Goal: Task Accomplishment & Management: Manage account settings

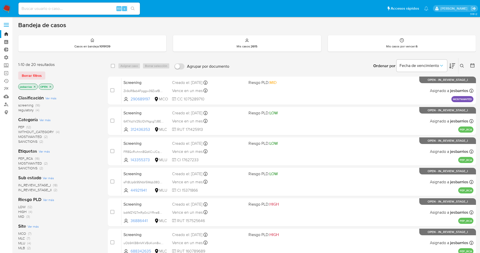
scroll to position [165, 0]
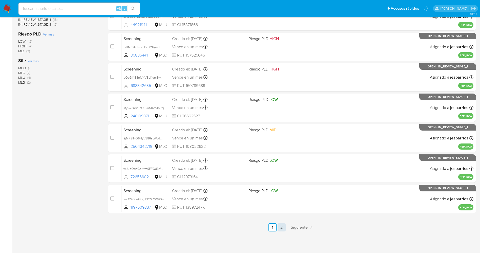
click at [282, 227] on link "2" at bounding box center [282, 227] width 8 height 8
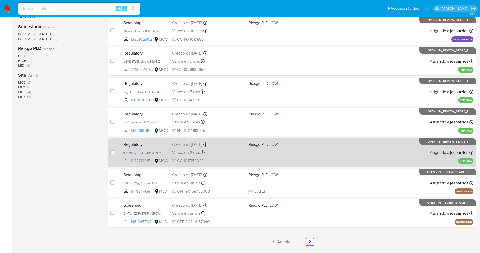
scroll to position [165, 0]
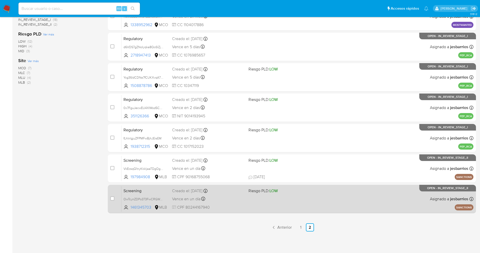
click at [240, 206] on span "CPF 80244167940" at bounding box center [208, 207] width 72 height 6
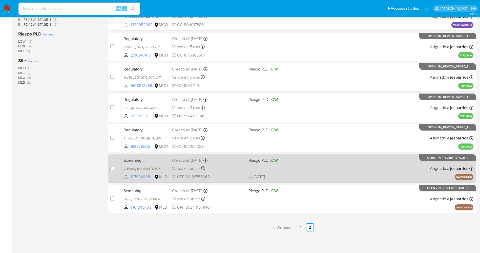
click at [304, 168] on span at bounding box center [285, 168] width 72 height 1
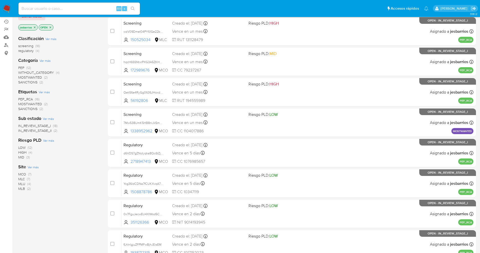
scroll to position [0, 0]
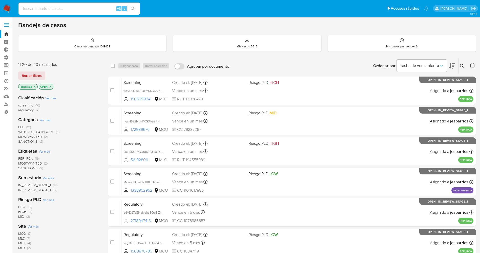
drag, startPoint x: 40, startPoint y: 76, endPoint x: 465, endPoint y: 68, distance: 425.5
click at [40, 77] on span "Borrar filtros" at bounding box center [32, 75] width 20 height 7
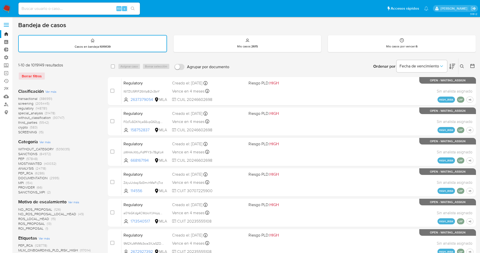
click at [463, 66] on icon at bounding box center [462, 66] width 4 height 4
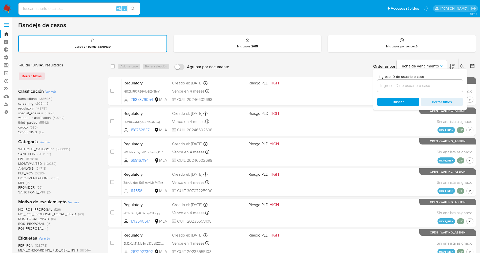
click at [400, 87] on input at bounding box center [421, 85] width 86 height 7
type input "VkEcsqQ1nyKkkljaaTDgOghH"
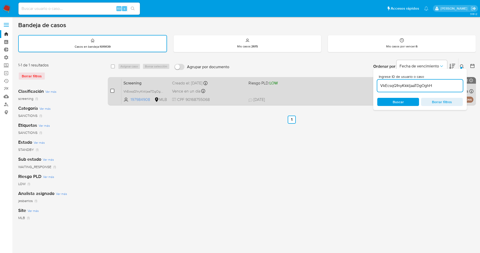
click at [114, 91] on input "checkbox" at bounding box center [112, 91] width 4 height 4
checkbox input "true"
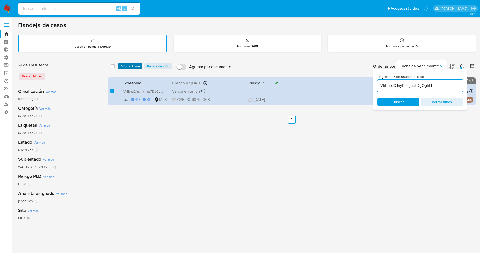
click at [136, 69] on span "Asignar 1 caso" at bounding box center [130, 66] width 19 height 5
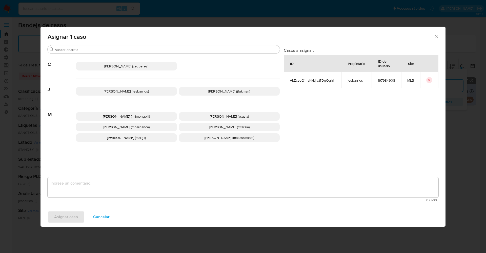
click at [135, 92] on span "Jesica Iris Barrios Leita (jesbarrios)" at bounding box center [126, 91] width 45 height 5
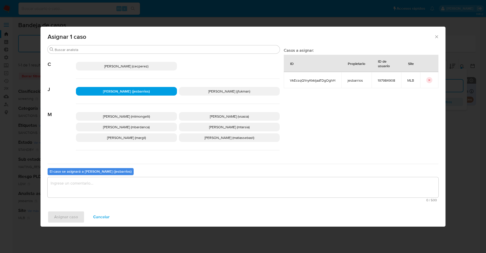
click at [137, 180] on textarea "assign-modal" at bounding box center [243, 187] width 391 height 20
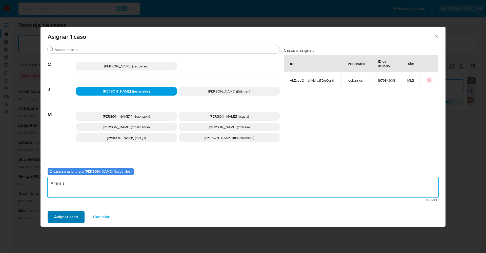
type textarea "Analisis"
click at [71, 214] on span "Asignar caso" at bounding box center [66, 216] width 24 height 11
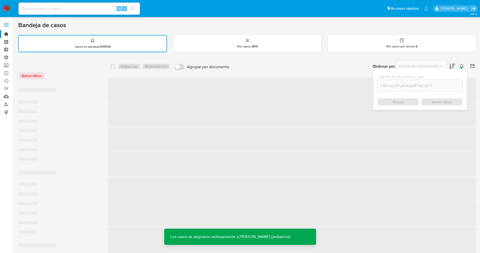
click at [8, 7] on img at bounding box center [7, 8] width 9 height 9
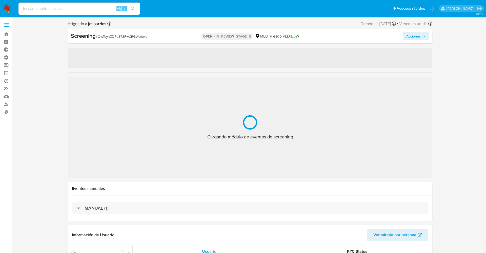
select select "10"
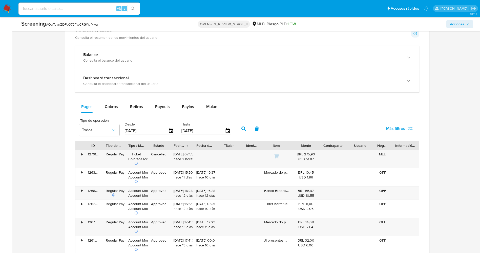
scroll to position [418, 0]
click at [159, 104] on span "Payouts" at bounding box center [162, 106] width 15 height 6
select select "10"
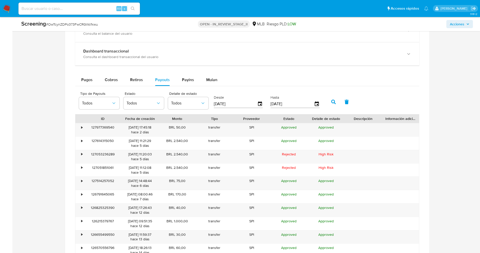
scroll to position [456, 0]
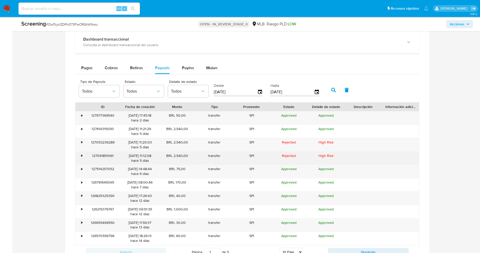
drag, startPoint x: 164, startPoint y: 157, endPoint x: 181, endPoint y: 156, distance: 17.7
click at [192, 154] on div "BRL 2.540,00" at bounding box center [177, 157] width 37 height 13
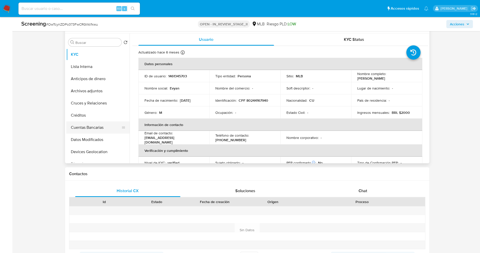
scroll to position [114, 0]
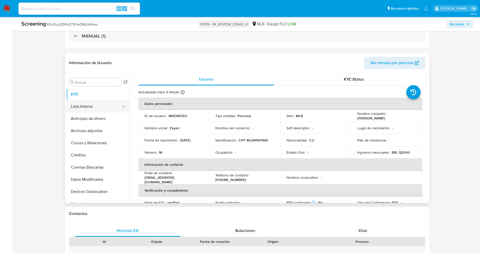
click at [81, 108] on button "Lista Interna" at bounding box center [95, 106] width 59 height 12
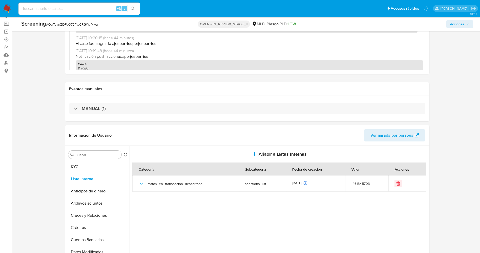
scroll to position [76, 0]
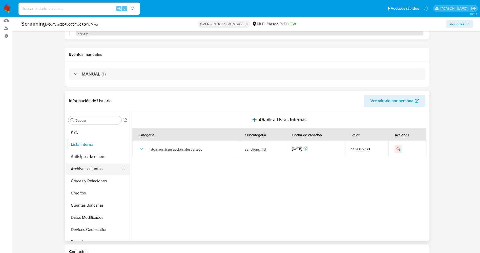
click at [93, 169] on button "Archivos adjuntos" at bounding box center [95, 169] width 59 height 12
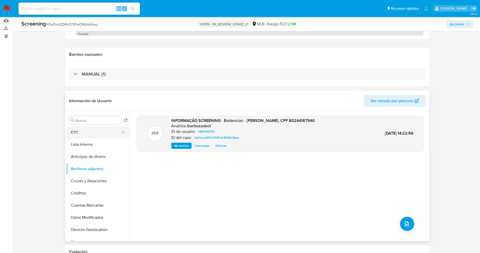
click at [85, 132] on button "KYC" at bounding box center [95, 132] width 59 height 12
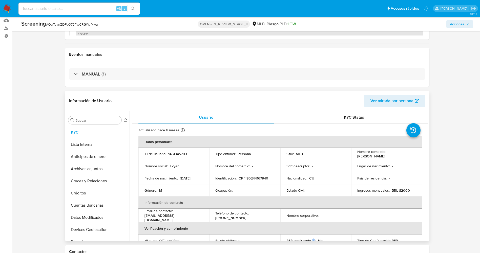
drag, startPoint x: 356, startPoint y: 156, endPoint x: 387, endPoint y: 156, distance: 31.4
click at [394, 158] on div "Nombre completo : Evyan Guerra Moya" at bounding box center [387, 153] width 59 height 9
copy p "Evyan Guerra Moya"
drag, startPoint x: 92, startPoint y: 167, endPoint x: 100, endPoint y: 164, distance: 8.9
click at [92, 167] on button "Archivos adjuntos" at bounding box center [95, 169] width 59 height 12
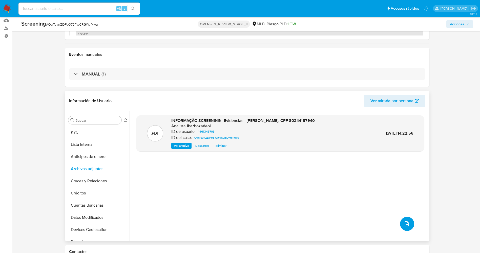
click at [404, 226] on span "upload-file" at bounding box center [407, 224] width 6 height 6
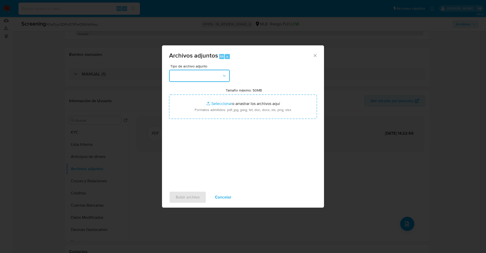
click at [188, 77] on button "button" at bounding box center [199, 76] width 61 height 12
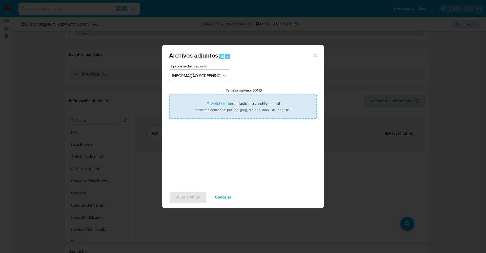
type input "C:\fakepath\OFAC Report Reject - 26th Sep 2025 - Payment 27053236289.pdf"
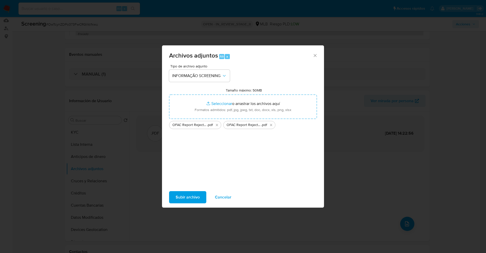
click at [183, 193] on span "Subir archivo" at bounding box center [188, 196] width 24 height 11
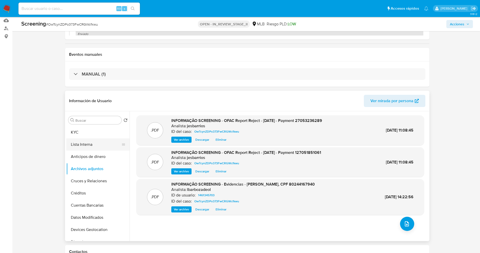
click at [93, 147] on button "Lista Interna" at bounding box center [95, 144] width 59 height 12
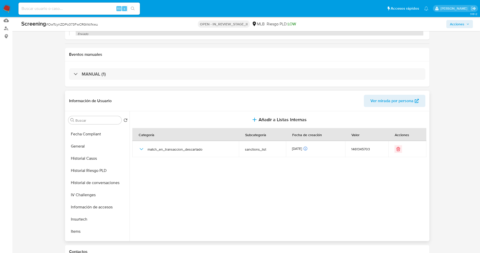
scroll to position [263, 0]
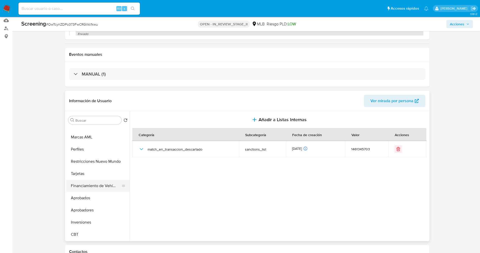
click at [92, 185] on button "Financiamiento de Vehículos" at bounding box center [95, 186] width 59 height 12
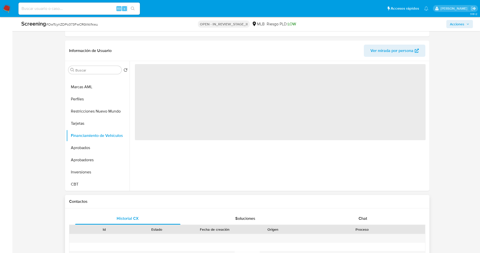
scroll to position [152, 0]
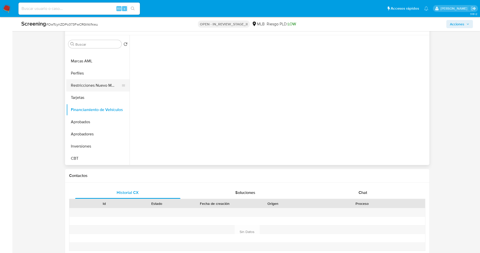
click at [91, 81] on button "Restricciones Nuevo Mundo" at bounding box center [95, 85] width 59 height 12
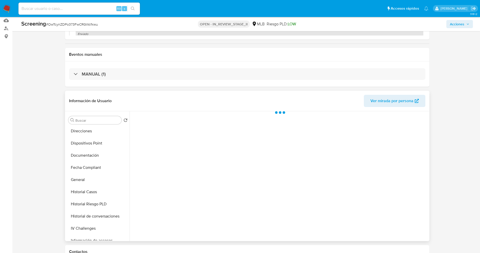
scroll to position [0, 0]
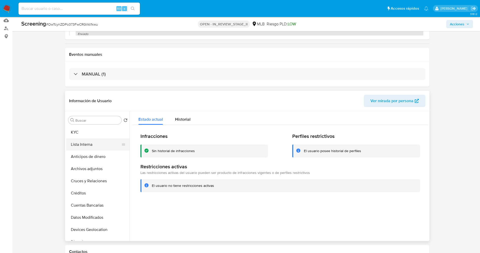
click at [88, 144] on button "Lista Interna" at bounding box center [95, 144] width 59 height 12
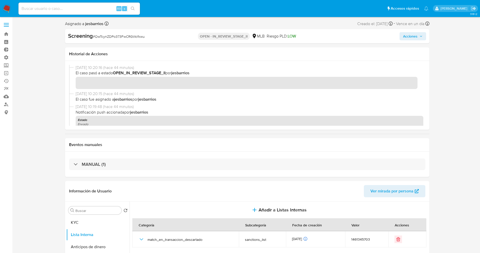
click at [413, 39] on span "Acciones" at bounding box center [410, 36] width 14 height 8
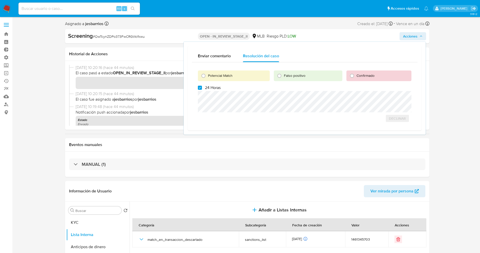
click at [221, 74] on span "Potencial Match" at bounding box center [220, 75] width 25 height 5
click at [209, 85] on span "24 Horas" at bounding box center [213, 87] width 16 height 5
click at [202, 86] on input "24 Horas" at bounding box center [200, 88] width 4 height 4
checkbox input "false"
click at [203, 74] on input "Potencial Match" at bounding box center [204, 76] width 8 height 8
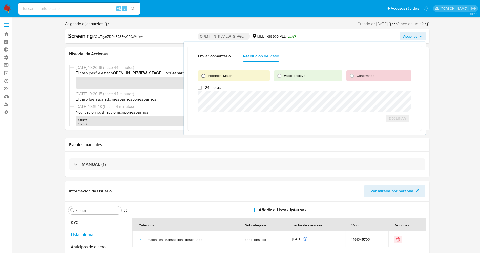
radio input "true"
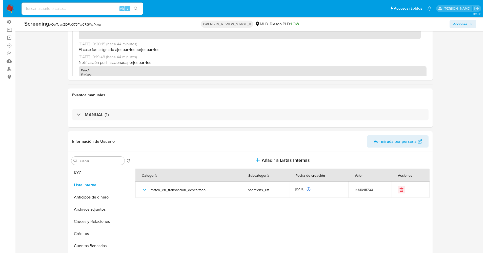
scroll to position [76, 0]
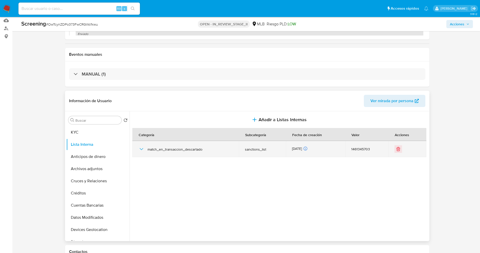
click at [143, 150] on icon "button" at bounding box center [142, 149] width 6 height 6
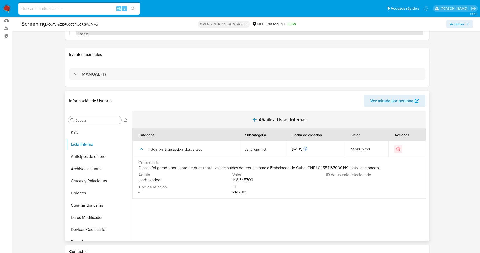
click at [257, 118] on icon "button" at bounding box center [255, 119] width 6 height 6
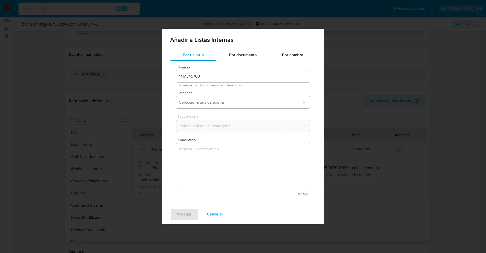
click at [250, 103] on span "Seleccioná una categoría" at bounding box center [240, 102] width 123 height 5
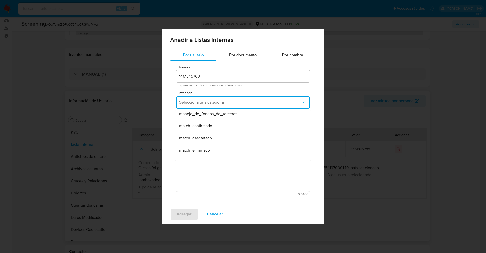
scroll to position [38, 0]
click at [236, 152] on span "match_en_transaccion_confirmado" at bounding box center [210, 150] width 62 height 5
click at [222, 212] on span "Cancelar" at bounding box center [215, 213] width 16 height 11
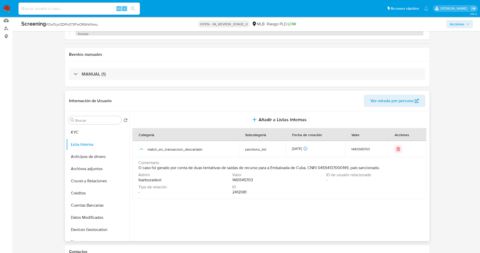
drag, startPoint x: 138, startPoint y: 169, endPoint x: 386, endPoint y: 172, distance: 248.7
click at [386, 172] on td "Comentario O caso foi gerado por conta de duas tentativas de saídas de recurso …" at bounding box center [279, 178] width 294 height 42
click at [380, 169] on span "O caso foi gerado por conta de duas tentativas de saídas de recurso para a Emba…" at bounding box center [260, 167] width 242 height 5
drag, startPoint x: 138, startPoint y: 168, endPoint x: 383, endPoint y: 170, distance: 245.4
click at [383, 170] on td "Comentario O caso foi gerado por conta de duas tentativas de saídas de recurso …" at bounding box center [279, 178] width 294 height 42
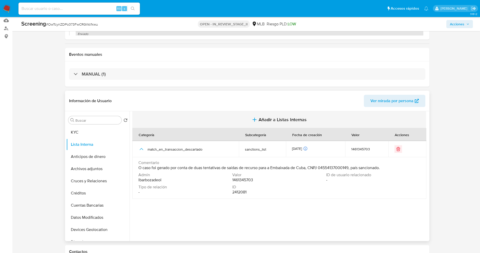
click at [260, 117] on span "Añadir a Listas Internas" at bounding box center [283, 120] width 48 height 6
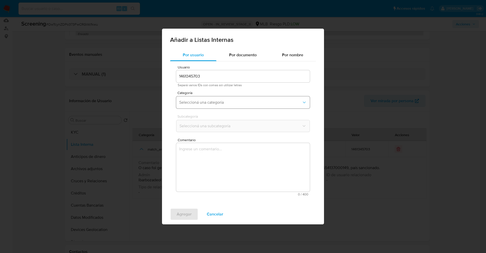
click at [221, 99] on button "Seleccioná una categoría" at bounding box center [243, 102] width 134 height 12
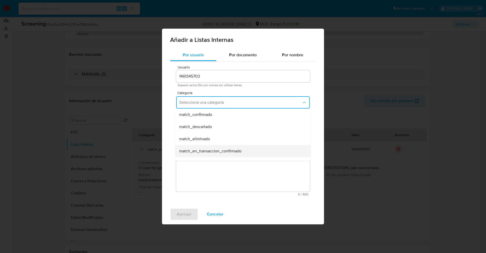
click at [227, 153] on span "match_en_transaccion_confirmado" at bounding box center [210, 150] width 62 height 5
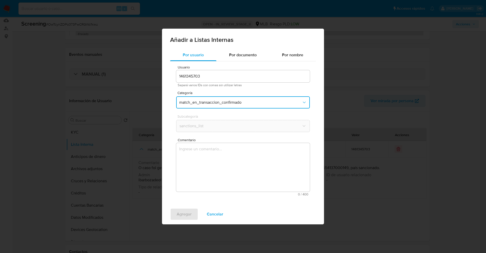
click at [227, 153] on textarea "Comentario" at bounding box center [243, 167] width 134 height 49
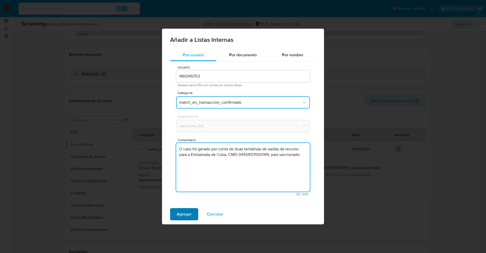
type textarea "O caso foi gerado por conta de duas tentativas de saídas de recurso para a Emba…"
click at [191, 214] on span "Agregar" at bounding box center [184, 213] width 15 height 11
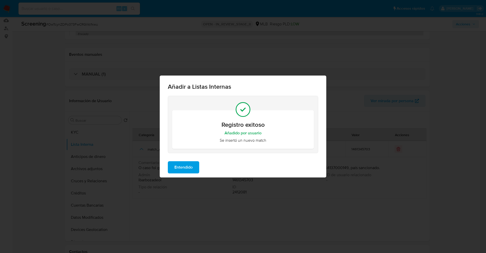
click at [189, 169] on span "Entendido" at bounding box center [183, 167] width 18 height 11
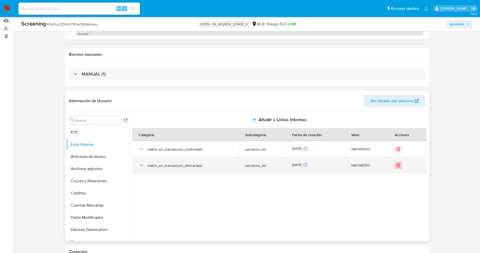
click at [398, 166] on icon "Eliminar" at bounding box center [398, 165] width 0 height 1
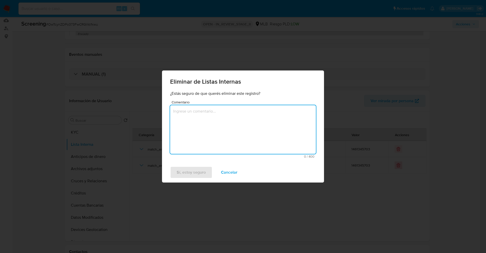
click at [286, 131] on textarea "Comentario" at bounding box center [243, 129] width 146 height 49
type textarea "Se trata de una confirmación."
click at [201, 171] on span "Sí, estoy seguro" at bounding box center [191, 172] width 29 height 11
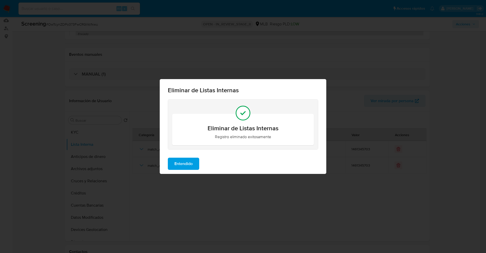
click at [185, 168] on span "Entendido" at bounding box center [183, 163] width 18 height 11
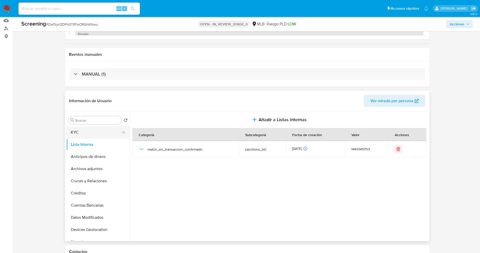
click at [86, 135] on button "KYC" at bounding box center [95, 132] width 59 height 12
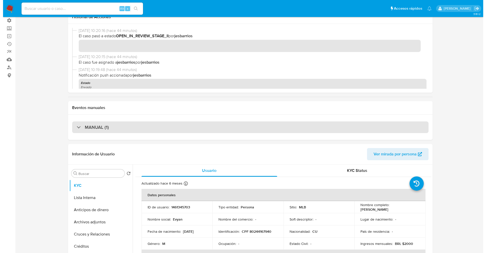
scroll to position [0, 0]
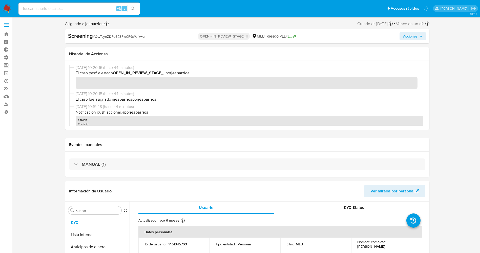
click at [411, 33] on span "Acciones" at bounding box center [410, 36] width 14 height 8
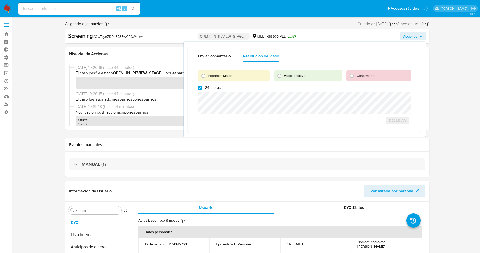
click at [225, 74] on span "Potencial Match" at bounding box center [220, 75] width 25 height 5
click at [208, 74] on input "Potencial Match" at bounding box center [204, 76] width 8 height 8
radio input "true"
click at [219, 89] on span "24 Horas" at bounding box center [213, 87] width 16 height 5
click at [202, 89] on input "24 Horas" at bounding box center [200, 88] width 4 height 4
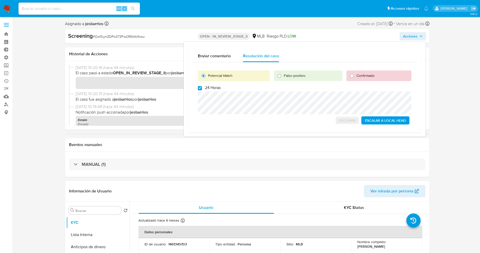
checkbox input "false"
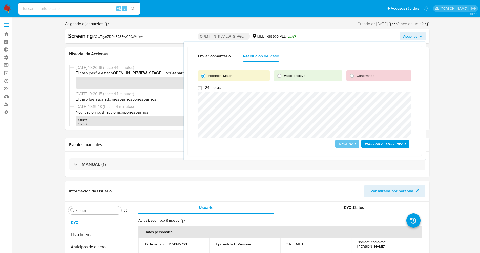
click at [384, 144] on span "Escalar a Local Head" at bounding box center [385, 143] width 41 height 7
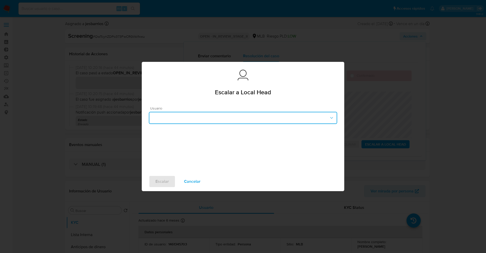
click at [261, 117] on button "button" at bounding box center [243, 118] width 188 height 12
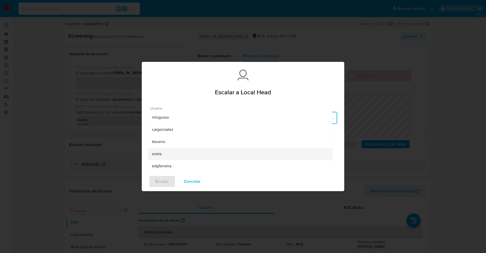
click at [170, 153] on div "sneta" at bounding box center [240, 154] width 177 height 12
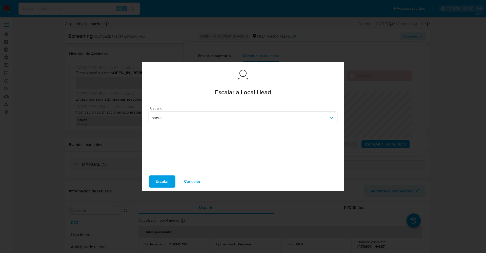
click at [166, 183] on span "Escalar" at bounding box center [161, 181] width 13 height 11
click at [157, 179] on span "Escalar" at bounding box center [161, 181] width 13 height 11
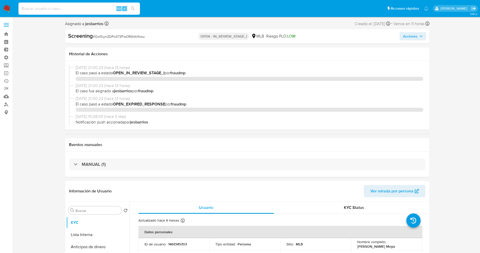
select select "10"
click at [59, 8] on input at bounding box center [79, 8] width 122 height 7
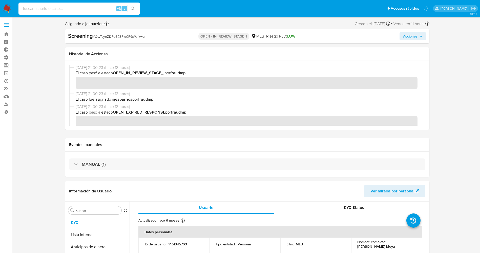
scroll to position [114, 0]
type input "snw6r7Gt4VupkaiAdDHPAhvU"
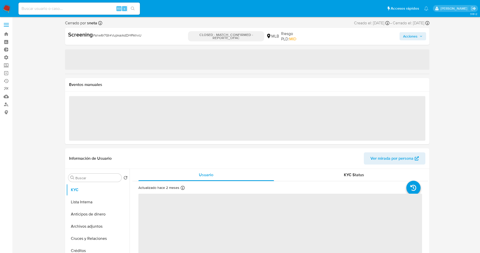
select select "10"
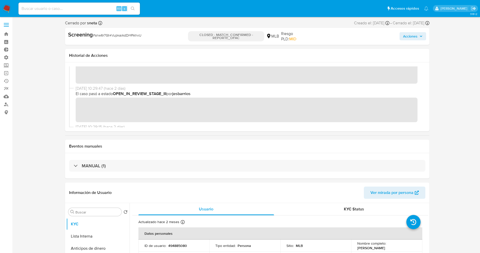
scroll to position [38, 0]
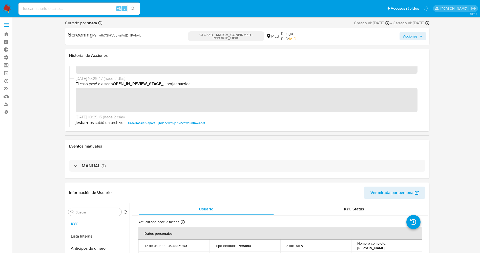
click at [127, 109] on div "29/09/2025 10:29:47 (hace 2 días) El caso pasó a estado OPEN_IN_REVIEW_STAGE_II…" at bounding box center [247, 95] width 357 height 38
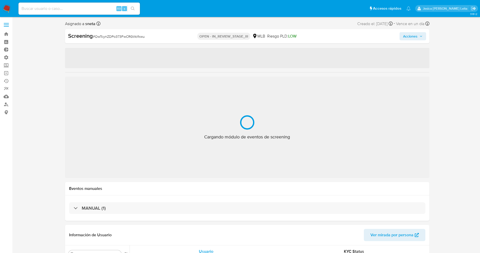
select select "10"
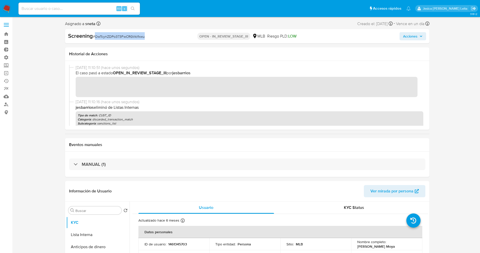
drag, startPoint x: 95, startPoint y: 38, endPoint x: 155, endPoint y: 38, distance: 60.3
click at [155, 38] on div "Screening # OwTcynZDPo373FwCRGWcfkwu" at bounding box center [127, 36] width 118 height 8
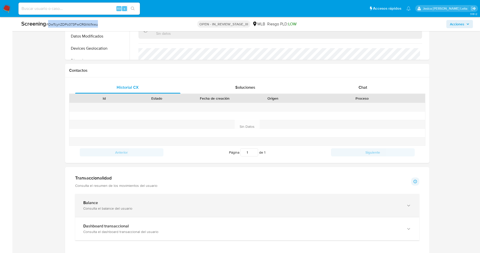
scroll to position [190, 0]
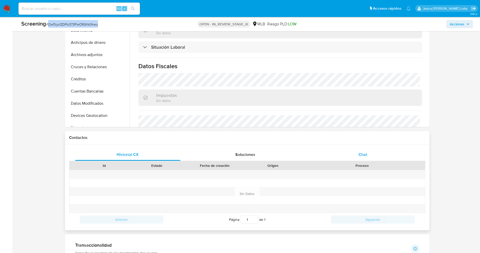
click at [372, 150] on div "Chat" at bounding box center [363, 154] width 106 height 12
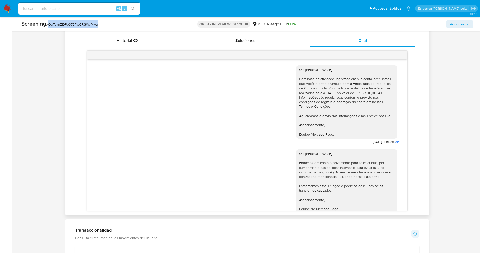
scroll to position [27, 0]
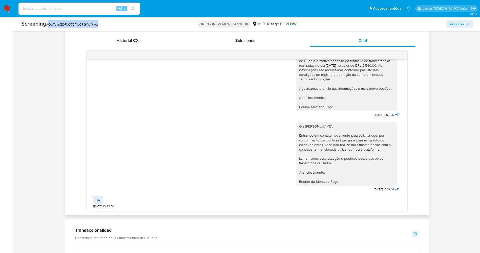
drag, startPoint x: 292, startPoint y: 125, endPoint x: 342, endPoint y: 183, distance: 76.9
click at [342, 183] on div "Olá Evyan Guerra Moya, Entramos em contato novamente para solicitar que, por cu…" at bounding box center [346, 154] width 101 height 64
copy div "Olá Evyan Guerra Moya, Entramos em contato novamente para solicitar que, por cu…"
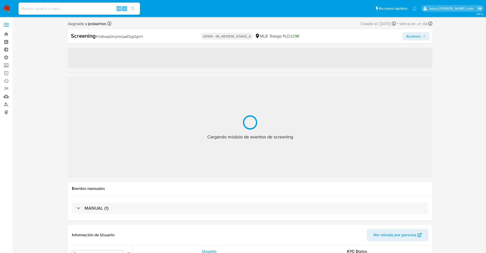
select select "10"
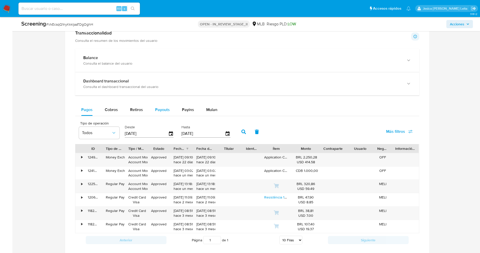
click at [159, 108] on span "Payouts" at bounding box center [162, 110] width 15 height 6
select select "10"
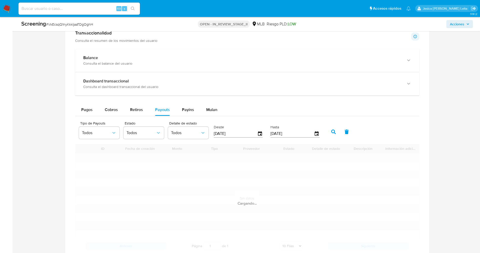
scroll to position [456, 0]
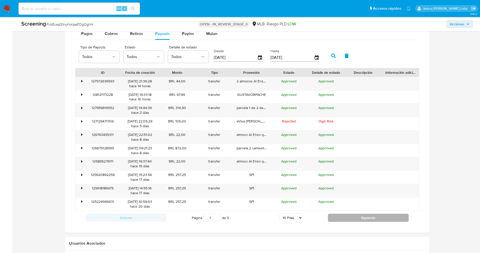
click at [381, 221] on button "Siguiente" at bounding box center [368, 217] width 81 height 8
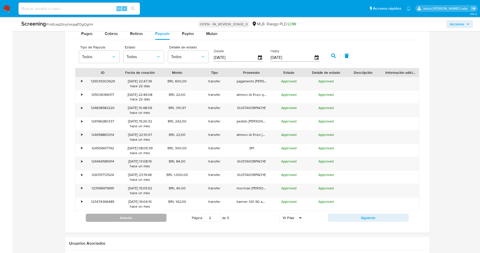
click at [132, 220] on button "Anterior" at bounding box center [126, 217] width 81 height 8
type input "1"
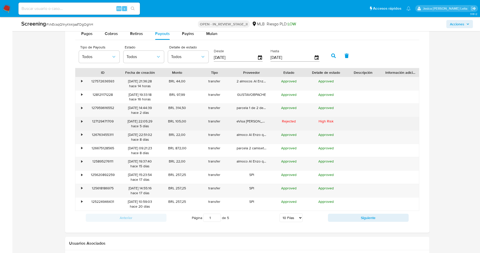
drag, startPoint x: 83, startPoint y: 121, endPoint x: 107, endPoint y: 121, distance: 23.8
click at [82, 121] on div "•" at bounding box center [79, 123] width 9 height 13
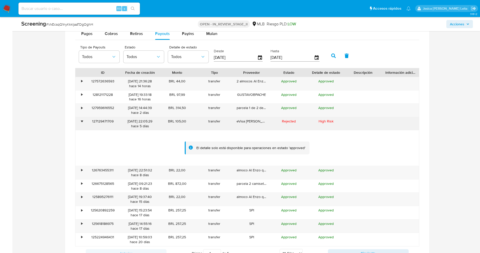
drag, startPoint x: 166, startPoint y: 122, endPoint x: 187, endPoint y: 121, distance: 21.3
click at [187, 121] on div "BRL 105,00" at bounding box center [177, 123] width 37 height 13
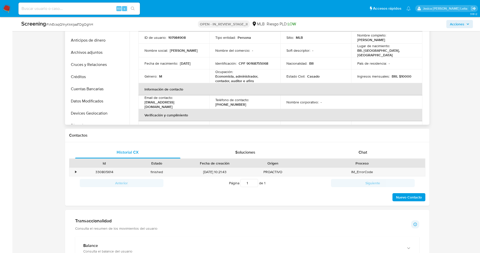
scroll to position [190, 0]
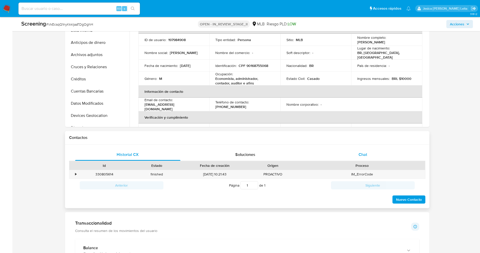
click at [366, 156] on span "Chat" at bounding box center [363, 154] width 9 height 6
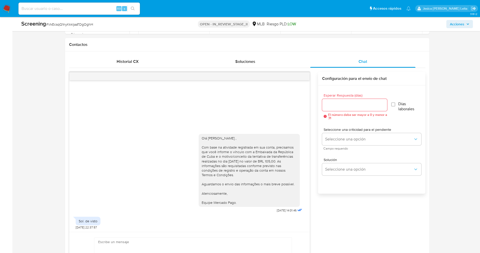
scroll to position [304, 0]
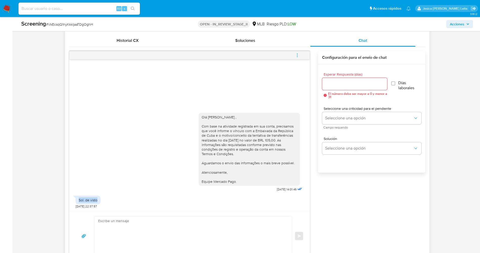
drag, startPoint x: 78, startPoint y: 198, endPoint x: 91, endPoint y: 202, distance: 13.9
click at [101, 199] on div "Sol. de visto 30/09/2025 22:37:57" at bounding box center [88, 200] width 25 height 15
click at [143, 179] on div "Olá Gustavo Buzzatti Pacheco , Com base na atividade registrada em sua conta, p…" at bounding box center [190, 151] width 228 height 84
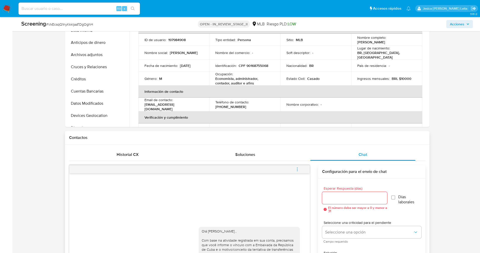
scroll to position [76, 0]
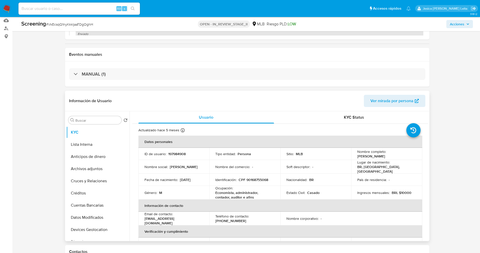
drag, startPoint x: 356, startPoint y: 158, endPoint x: 400, endPoint y: 159, distance: 44.6
click at [400, 159] on td "Nombre completo : Gustavo Buzzatti Pacheco" at bounding box center [386, 154] width 71 height 12
copy p "Gustavo Buzzatti Pacheco"
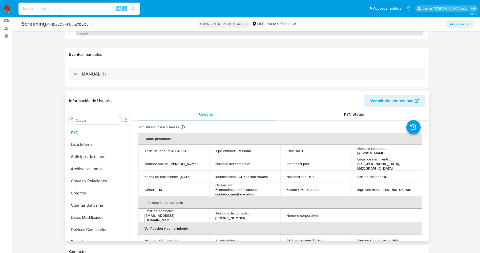
scroll to position [0, 0]
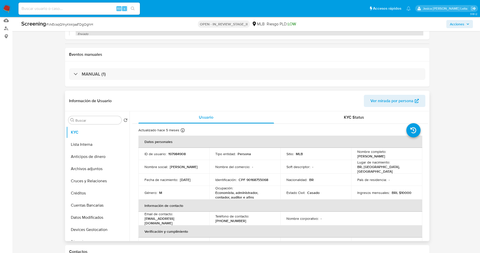
drag, startPoint x: 356, startPoint y: 157, endPoint x: 403, endPoint y: 156, distance: 46.9
click at [403, 156] on td "Nombre completo : Gustavo Buzzatti Pacheco" at bounding box center [386, 154] width 71 height 12
copy p "Gustavo Buzzatti Pacheco"
drag, startPoint x: 191, startPoint y: 153, endPoint x: 194, endPoint y: 154, distance: 3.0
click at [194, 154] on div "ID de usuario : 197984908" at bounding box center [174, 153] width 59 height 5
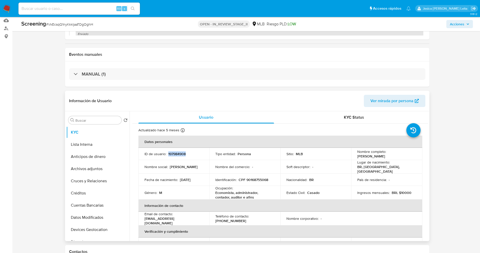
copy p "197984908"
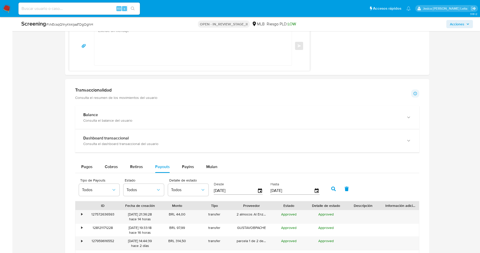
scroll to position [532, 0]
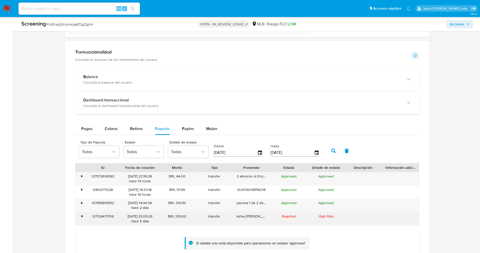
drag, startPoint x: 90, startPoint y: 213, endPoint x: 115, endPoint y: 213, distance: 24.8
click at [115, 213] on div "127129471709" at bounding box center [102, 218] width 37 height 13
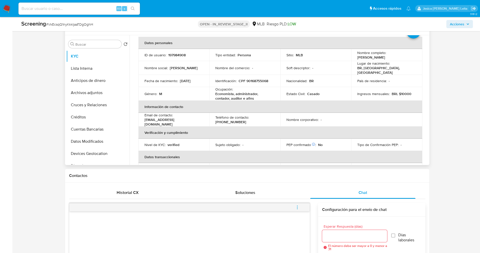
scroll to position [0, 0]
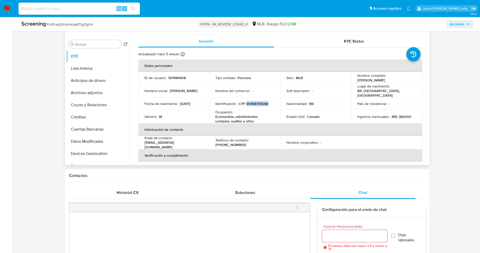
drag, startPoint x: 248, startPoint y: 101, endPoint x: 273, endPoint y: 100, distance: 25.4
click at [273, 100] on td "Identificación : CPF 90168755068" at bounding box center [244, 103] width 71 height 12
copy p "90168755068"
drag, startPoint x: 355, startPoint y: 81, endPoint x: 398, endPoint y: 81, distance: 43.3
click at [401, 81] on td "Nombre completo : Gustavo Buzzatti Pacheco" at bounding box center [386, 78] width 71 height 12
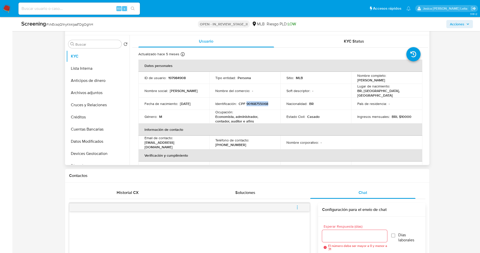
copy p "Gustavo Buzzatti Pacheco"
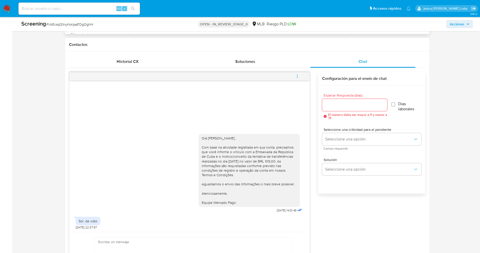
scroll to position [152, 0]
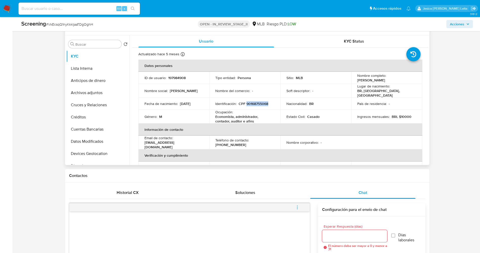
copy p "Gustavo Buzzatti Pacheco"
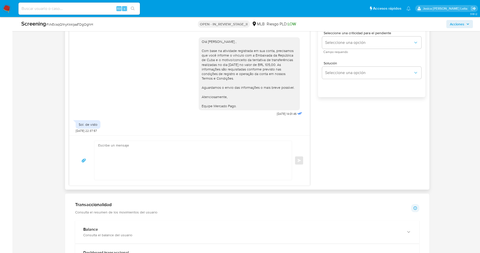
scroll to position [380, 0]
click at [132, 157] on textarea at bounding box center [192, 159] width 188 height 39
paste textarea "Olá Evyan Guerra Moya, Entramos em contato novamente para solicitar que, por cu…"
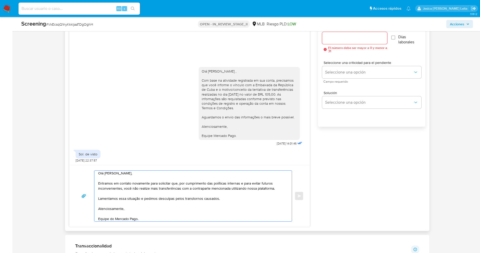
scroll to position [304, 0]
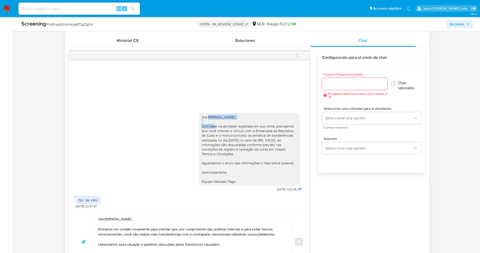
drag, startPoint x: 209, startPoint y: 116, endPoint x: 241, endPoint y: 117, distance: 31.9
click at [247, 119] on div "Olá Gustavo Buzzatti Pacheco , Com base na atividade registrada em sua conta, p…" at bounding box center [249, 149] width 95 height 69
copy div "Gustavo Buzzatti Pacheco"
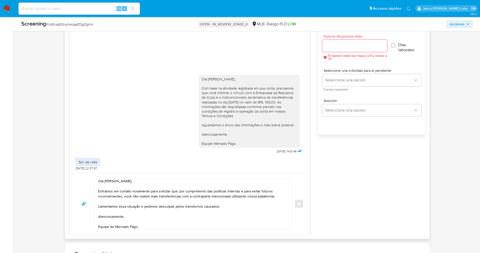
scroll to position [0, 0]
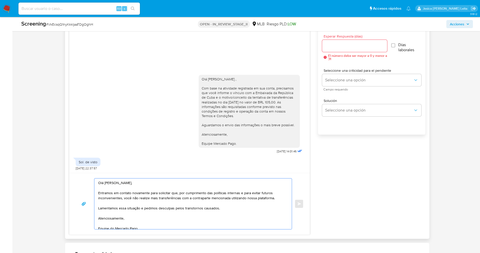
drag, startPoint x: 104, startPoint y: 181, endPoint x: 135, endPoint y: 183, distance: 30.5
click at [135, 183] on textarea "Olá Evyan Guerra Moya, Entramos em contato novamente para solicitar que, por cu…" at bounding box center [192, 203] width 188 height 51
paste textarea "Gustavo Buzzatti Pacheco"
type textarea "Olá Gustavo Buzzatti Pacheco, Entramos em contato novamente para solicitar que,…"
click at [343, 51] on div at bounding box center [354, 46] width 65 height 12
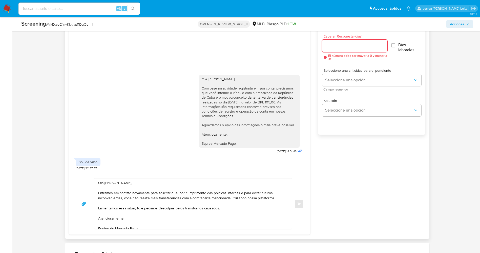
click at [354, 46] on input "Esperar Respuesta (días)" at bounding box center [354, 46] width 65 height 7
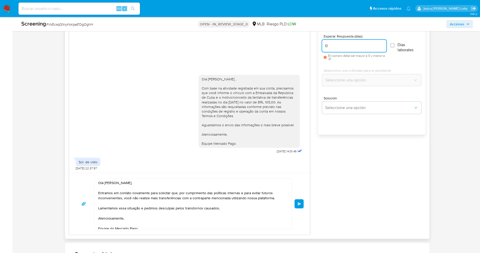
type input "0"
click at [363, 189] on div "Olá Gustavo Buzzatti Pacheco , Com base na atividade registrada em sua conta, p…" at bounding box center [247, 124] width 357 height 222
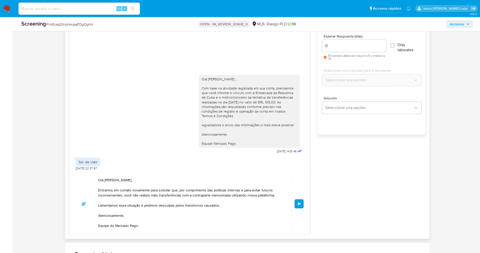
scroll to position [4, 0]
click at [299, 204] on span "Enviar" at bounding box center [300, 203] width 4 height 3
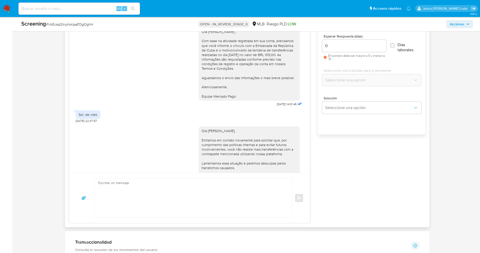
scroll to position [0, 0]
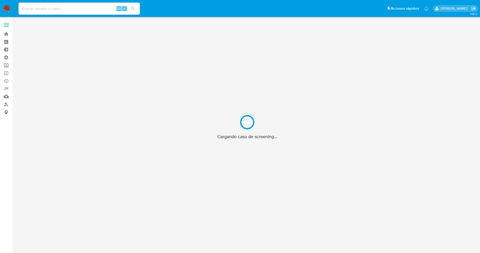
scroll to position [18, 0]
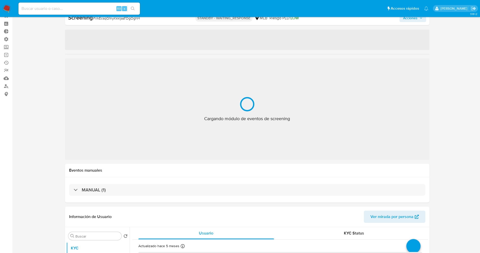
select select "10"
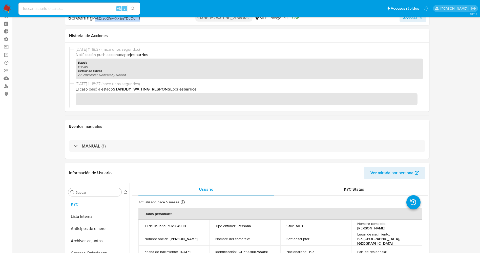
drag, startPoint x: 96, startPoint y: 19, endPoint x: 140, endPoint y: 20, distance: 44.6
click at [140, 20] on div "Screening # VkEcsqQ1nyKkkljaaTDgOghH" at bounding box center [127, 18] width 118 height 8
copy span "VkEcsqQ1nyKkkljaaTDgOghH"
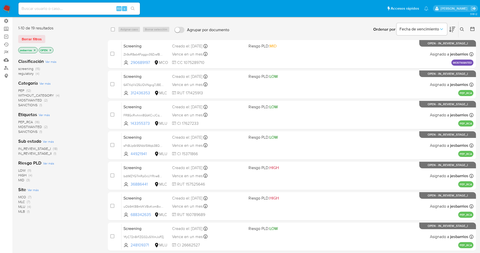
scroll to position [165, 0]
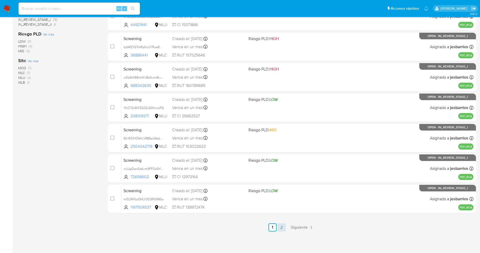
click at [279, 224] on link "2" at bounding box center [282, 227] width 8 height 8
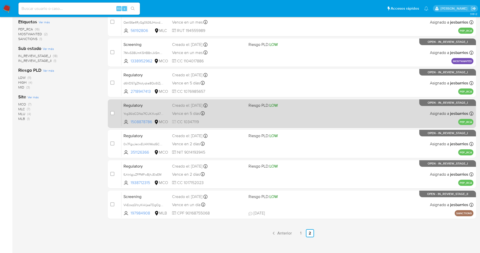
scroll to position [135, 0]
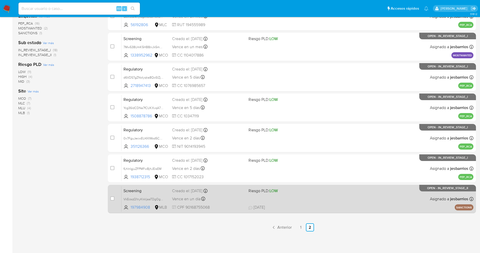
click at [225, 201] on div "Vence en un día Vence el [DATE] 20:59:59" at bounding box center [208, 198] width 72 height 7
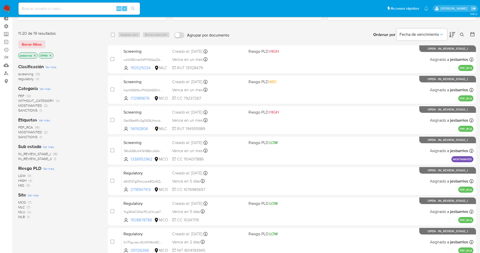
scroll to position [0, 0]
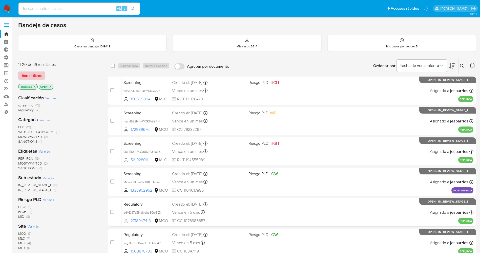
click at [34, 74] on span "Borrar filtros" at bounding box center [32, 75] width 20 height 7
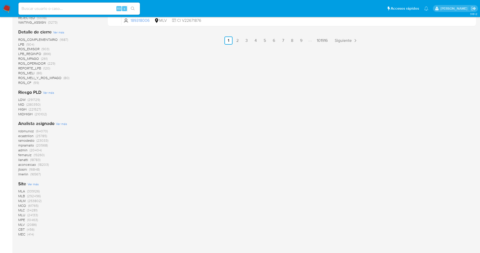
scroll to position [380, 0]
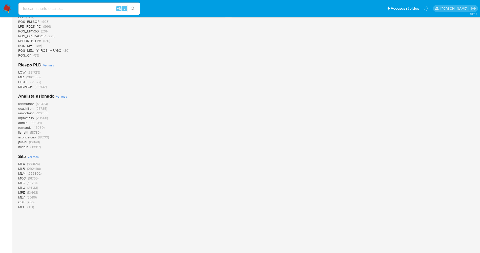
click at [23, 168] on span "MLB" at bounding box center [21, 168] width 7 height 5
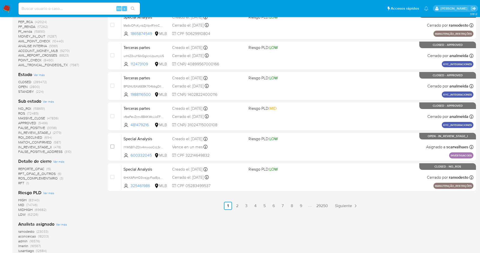
scroll to position [143, 0]
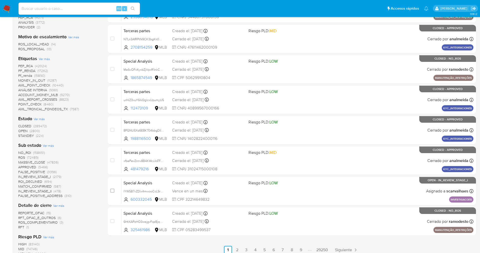
click at [30, 136] on span "STANDBY" at bounding box center [26, 135] width 16 height 5
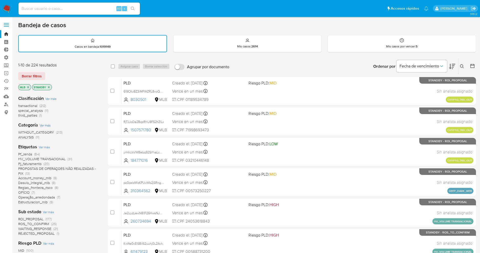
click at [48, 86] on icon "close-filter" at bounding box center [48, 87] width 3 height 3
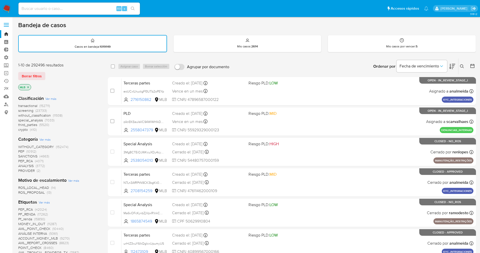
click at [30, 156] on span "SANCTIONS" at bounding box center [27, 155] width 19 height 5
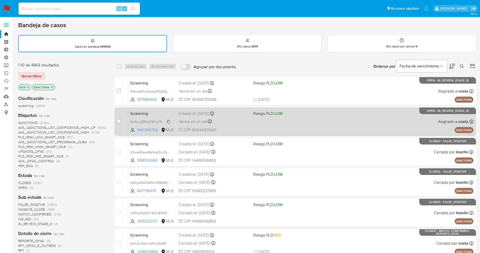
click at [169, 121] on span "OwTcynZDPo373FwCRGWcfkwu" at bounding box center [152, 122] width 44 height 6
click at [306, 130] on div "Screening OwTcynZDPo373FwCRGWcfkwu Copiado Copiado 1461345703 MLB Riesgo PLD: L…" at bounding box center [301, 122] width 346 height 26
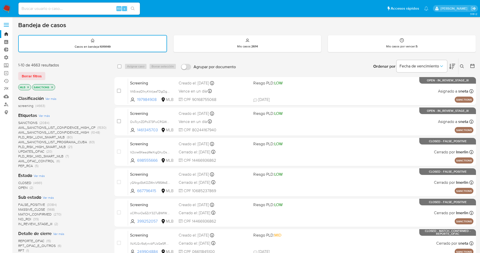
click at [5, 9] on img at bounding box center [7, 8] width 9 height 9
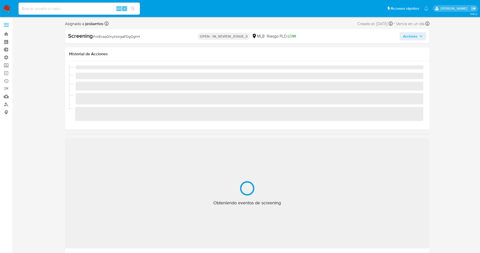
select select "10"
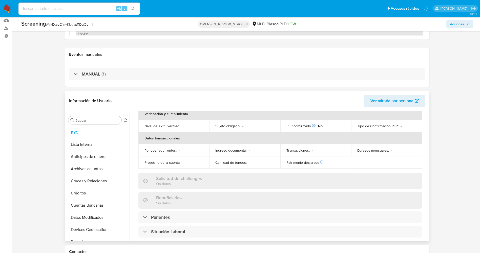
scroll to position [152, 0]
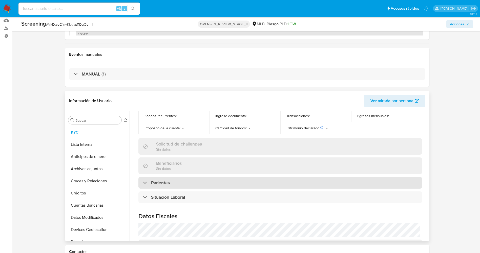
click at [160, 184] on div "Parientes" at bounding box center [281, 183] width 284 height 12
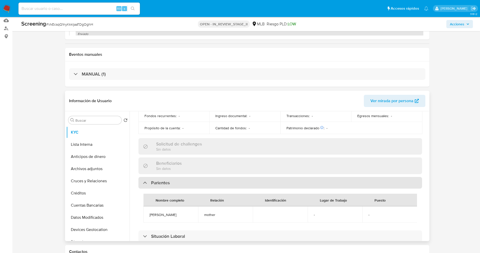
click at [160, 182] on h3 "Parientes" at bounding box center [160, 183] width 19 height 6
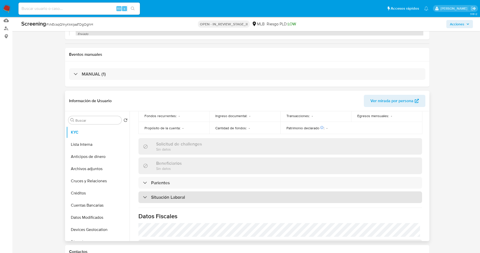
click at [164, 194] on h3 "Situación Laboral" at bounding box center [168, 197] width 34 height 6
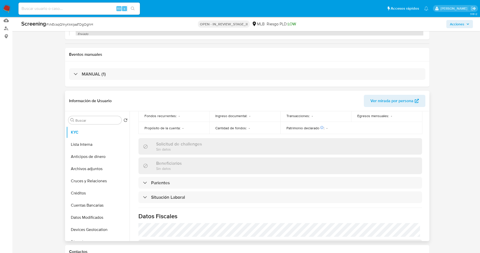
scroll to position [0, 0]
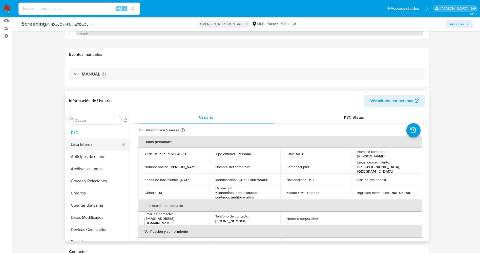
click at [88, 140] on button "Lista Interna" at bounding box center [95, 144] width 59 height 12
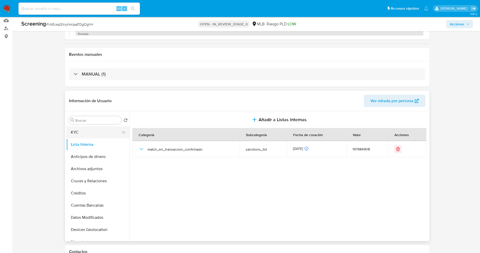
click at [85, 128] on button "KYC" at bounding box center [95, 132] width 59 height 12
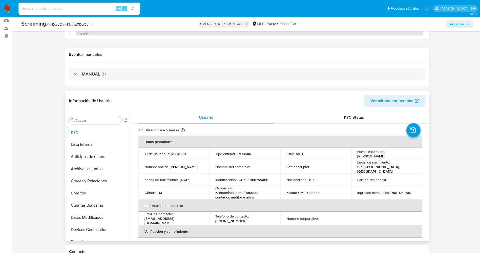
drag, startPoint x: 356, startPoint y: 156, endPoint x: 392, endPoint y: 156, distance: 36.2
click at [400, 156] on div "Nombre completo : Gustavo Buzzatti Pacheco" at bounding box center [387, 153] width 59 height 9
copy p "Gustavo Buzzatti Pacheco"
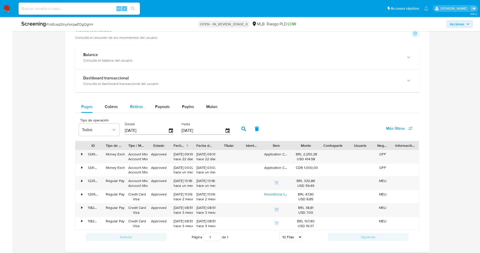
scroll to position [380, 0]
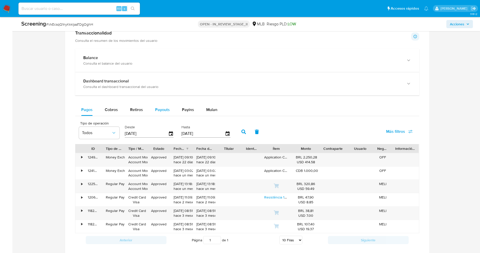
click at [164, 112] on span "Payouts" at bounding box center [162, 110] width 15 height 6
select select "10"
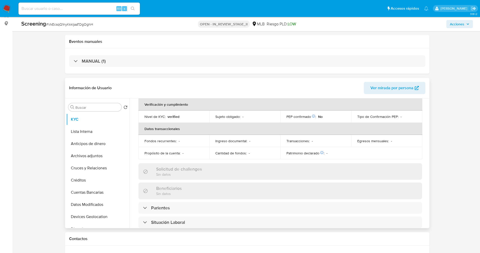
scroll to position [38, 0]
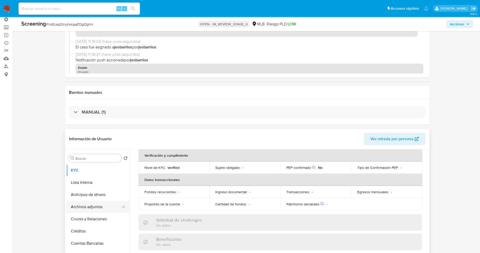
click at [93, 208] on button "Archivos adjuntos" at bounding box center [95, 207] width 59 height 12
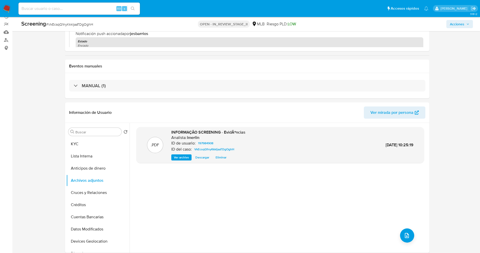
scroll to position [76, 0]
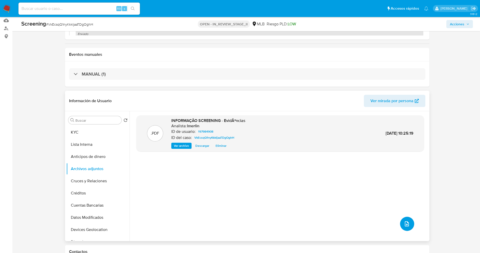
click at [408, 223] on button "upload-file" at bounding box center [407, 224] width 14 height 14
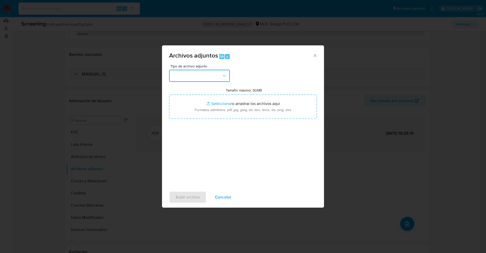
click at [210, 81] on button "button" at bounding box center [199, 76] width 61 height 12
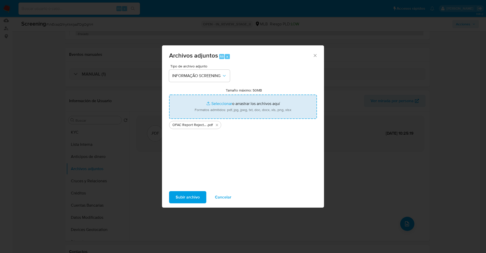
type input "C:\fakepath\CaseDossierReport_5jb6cn8oog8a1k2a51ls03hcb.pdf"
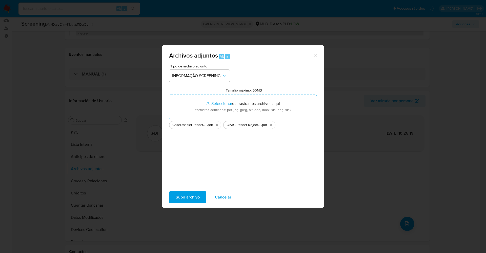
click at [190, 198] on span "Subir archivo" at bounding box center [188, 196] width 24 height 11
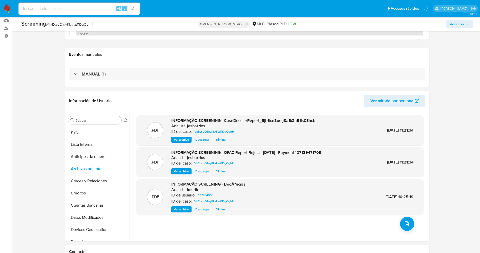
click at [92, 143] on button "Lista Interna" at bounding box center [97, 144] width 63 height 12
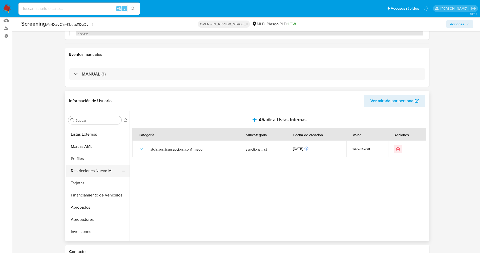
scroll to position [263, 0]
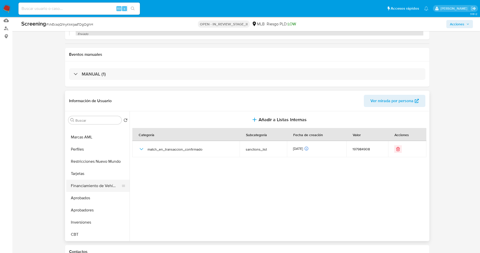
drag, startPoint x: 97, startPoint y: 185, endPoint x: 97, endPoint y: 180, distance: 5.1
click at [97, 184] on button "Financiamiento de Vehículos" at bounding box center [95, 186] width 59 height 12
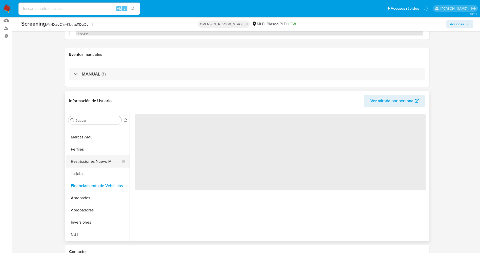
click at [97, 164] on button "Restricciones Nuevo Mundo" at bounding box center [95, 161] width 59 height 12
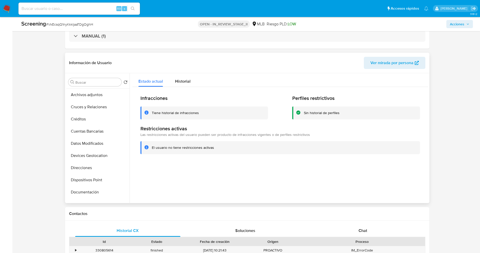
scroll to position [0, 0]
click at [85, 102] on button "Lista Interna" at bounding box center [95, 106] width 59 height 12
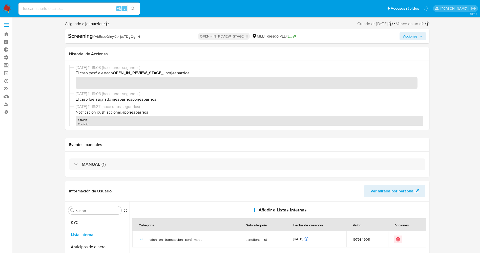
click at [420, 36] on icon "button" at bounding box center [421, 36] width 3 height 3
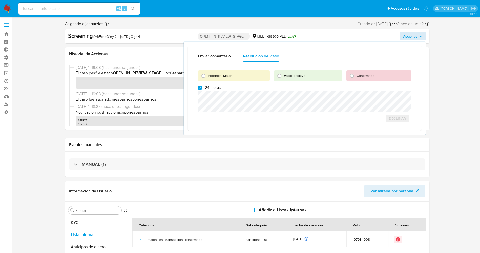
click at [215, 74] on span "Potencial Match" at bounding box center [220, 75] width 25 height 5
click at [208, 74] on input "Potencial Match" at bounding box center [204, 76] width 8 height 8
radio input "true"
click at [205, 89] on label "24 Horas" at bounding box center [209, 87] width 23 height 5
click at [202, 89] on input "24 Horas" at bounding box center [200, 88] width 4 height 4
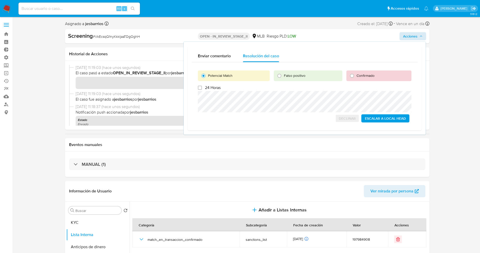
checkbox input "false"
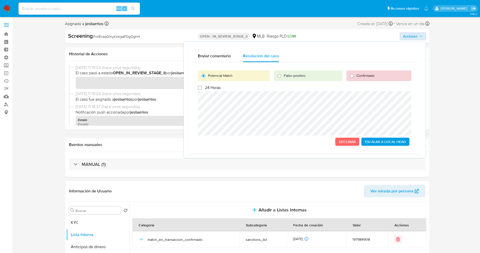
click at [383, 142] on span "Escalar a Local Head" at bounding box center [385, 141] width 41 height 7
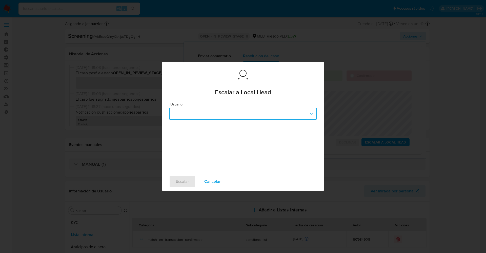
click at [184, 113] on button "button" at bounding box center [243, 114] width 148 height 12
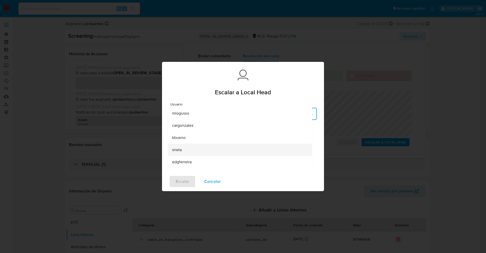
click at [192, 149] on div "sneta" at bounding box center [238, 150] width 133 height 12
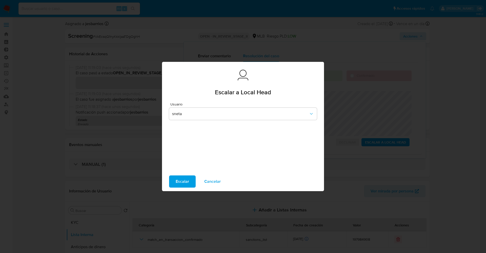
click at [187, 182] on span "Escalar" at bounding box center [182, 181] width 13 height 11
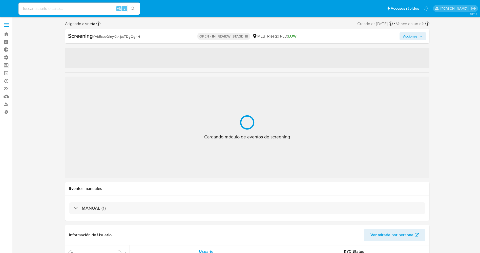
select select "10"
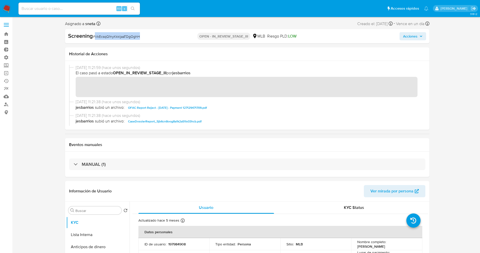
drag, startPoint x: 106, startPoint y: 36, endPoint x: 144, endPoint y: 37, distance: 38.0
click at [144, 37] on div "Screening # VkEcsqQ1nyKkkljaaTDgOghH" at bounding box center [127, 36] width 118 height 8
copy span "VkEcsqQ1nyKkkljaaTDgOghH"
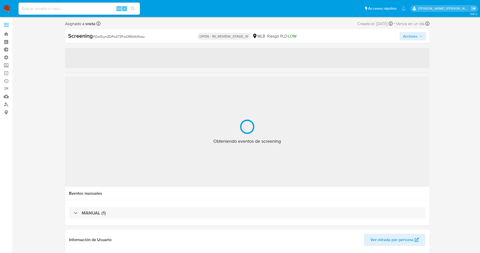
select select "10"
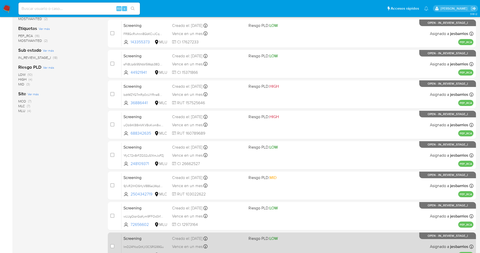
scroll to position [165, 0]
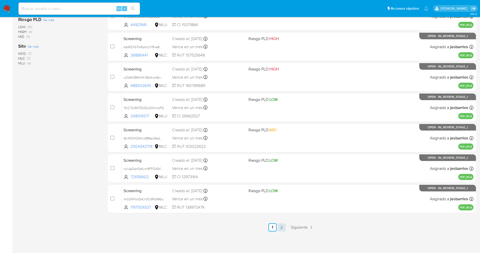
click at [284, 229] on link "2" at bounding box center [282, 227] width 8 height 8
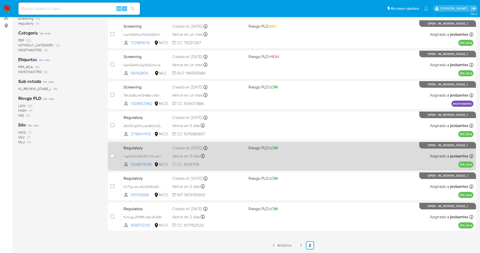
scroll to position [105, 0]
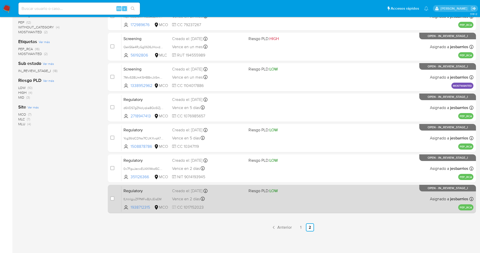
click at [276, 210] on div "Regulatory fLhlnlgjuZFPMFwBjhJEisEM 1938712315 MCO Riesgo PLD: LOW Creado el: […" at bounding box center [298, 199] width 352 height 26
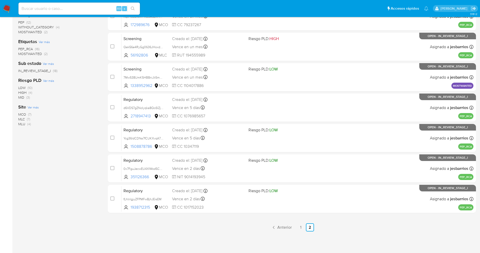
click at [6, 4] on nav "Pausado Ver notificaciones Alt s Accesos rápidos Presiona las siguientes teclas…" at bounding box center [240, 8] width 480 height 17
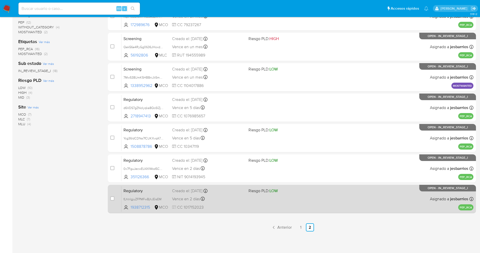
click at [281, 204] on div "Regulatory fLhlnlgjuZFPMFwBjhJEisEM 1938712315 MCO Riesgo PLD: LOW Creado el: […" at bounding box center [298, 199] width 352 height 26
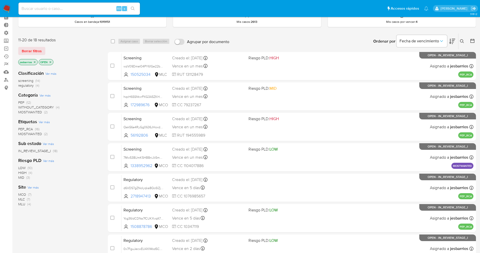
scroll to position [0, 0]
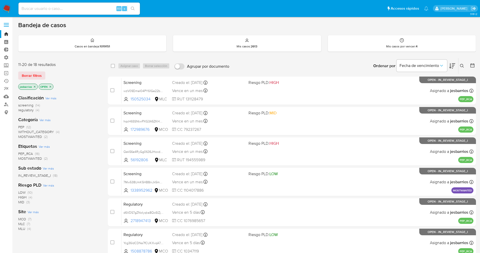
click at [8, 8] on img at bounding box center [7, 8] width 9 height 9
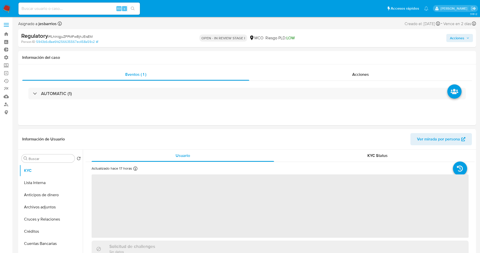
select select "10"
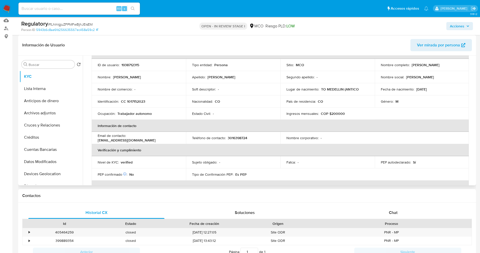
scroll to position [76, 0]
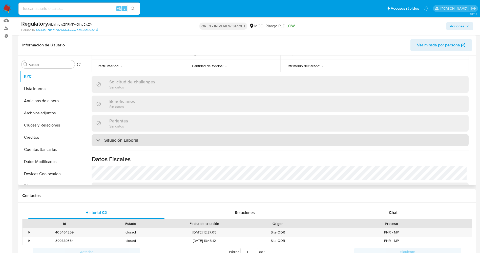
click at [131, 137] on h3 "Situación Laboral" at bounding box center [121, 140] width 34 height 6
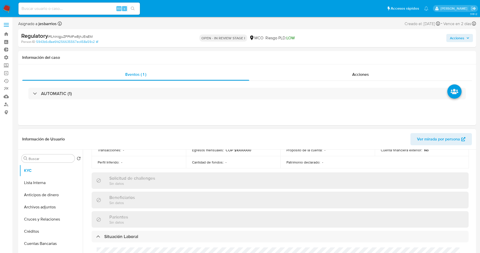
scroll to position [38, 0]
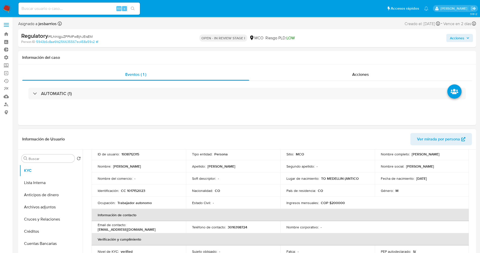
drag, startPoint x: 408, startPoint y: 155, endPoint x: 459, endPoint y: 155, distance: 50.9
click at [459, 155] on div "Nombre completo : Duver Andres Orrego Usuga" at bounding box center [422, 154] width 82 height 5
copy div "Duver Andres Orrego Usuga"
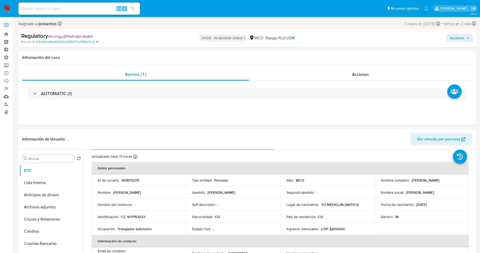
scroll to position [0, 0]
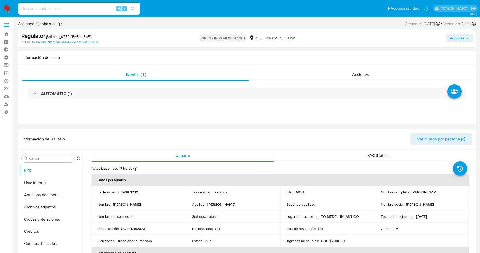
copy div "Duver Andres Orrego Usuga"
drag, startPoint x: 134, startPoint y: 227, endPoint x: 147, endPoint y: 227, distance: 13.4
click at [147, 227] on div "Identificación : CC 1017152023" at bounding box center [139, 228] width 82 height 5
copy p "1017152023"
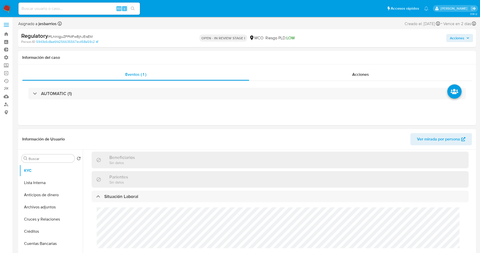
scroll to position [304, 0]
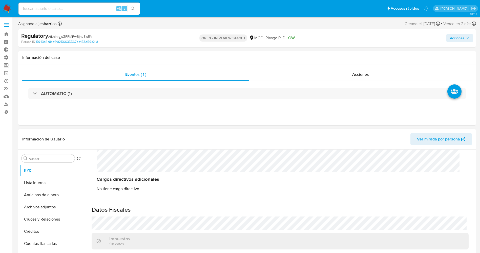
click at [111, 153] on div "Cargos directivos adicionales No tiene cargo directivo" at bounding box center [280, 161] width 377 height 70
click at [41, 182] on button "Lista Interna" at bounding box center [48, 183] width 59 height 12
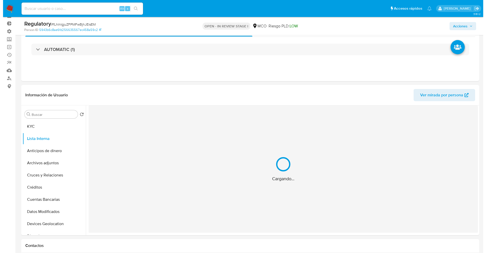
scroll to position [38, 0]
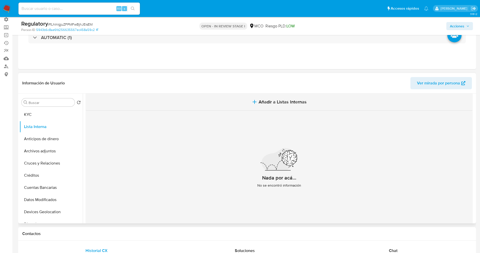
click at [271, 103] on span "Añadir a Listas Internas" at bounding box center [283, 102] width 48 height 6
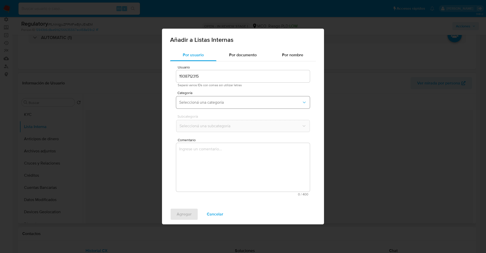
click at [200, 104] on span "Seleccioná una categoría" at bounding box center [240, 102] width 123 height 5
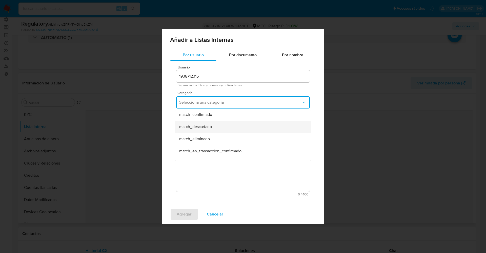
click at [213, 124] on div "match_descartado" at bounding box center [241, 127] width 125 height 12
click at [212, 121] on button "Seleccioná una subcategoría" at bounding box center [243, 126] width 134 height 12
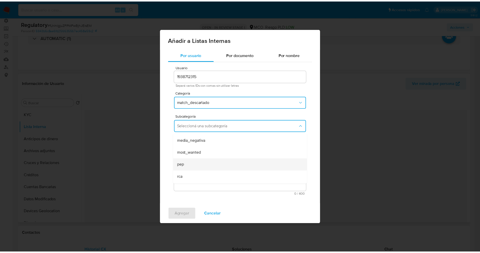
scroll to position [34, 0]
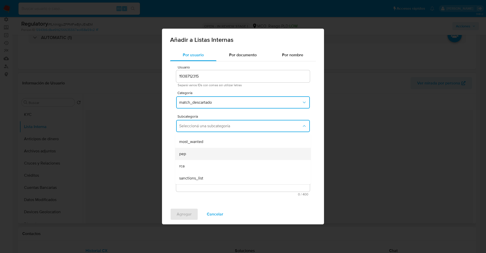
click at [191, 148] on div "pep" at bounding box center [241, 154] width 125 height 12
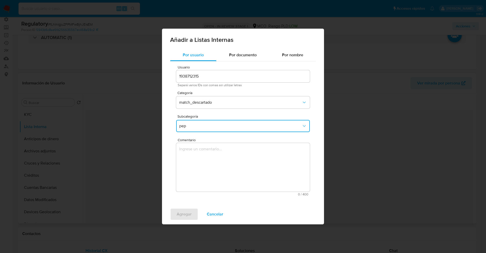
click at [191, 149] on textarea "Comentario" at bounding box center [243, 167] width 134 height 49
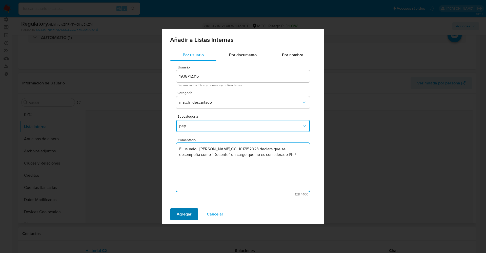
type textarea "El usuario Duver Andres Orrego Usuga,CC 1017152023 declara que se desempeña com…"
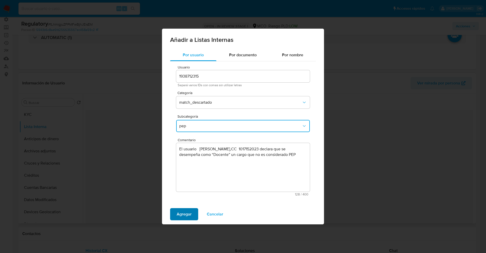
click at [179, 213] on span "Agregar" at bounding box center [184, 213] width 15 height 11
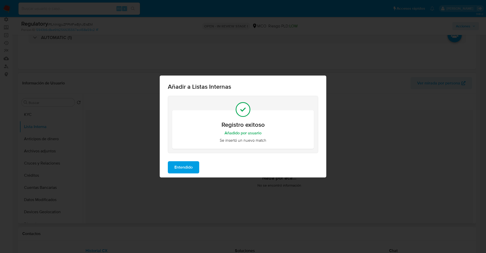
drag, startPoint x: 182, startPoint y: 166, endPoint x: 172, endPoint y: 167, distance: 9.2
click at [182, 167] on span "Entendido" at bounding box center [183, 167] width 18 height 11
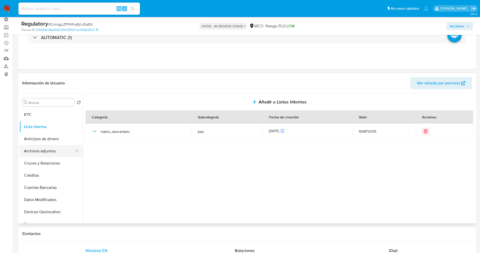
click at [32, 152] on button "Archivos adjuntos" at bounding box center [48, 151] width 59 height 12
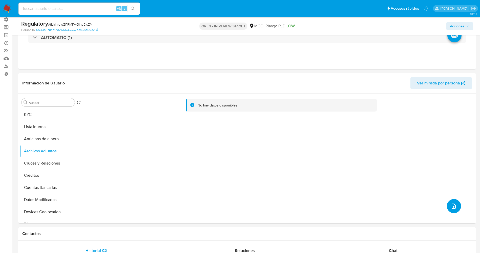
click at [454, 204] on icon "upload-file" at bounding box center [454, 206] width 6 height 6
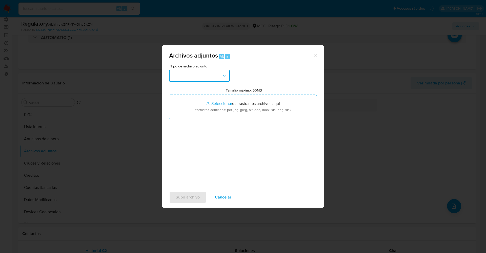
click at [197, 74] on button "button" at bounding box center [199, 76] width 61 height 12
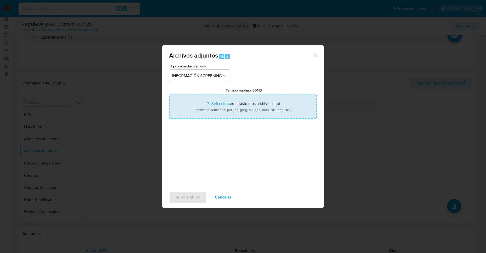
type input "C:\fakepath\CaseDossierReport_5jb6xb3c58141k2a6dk81n7gw.pdf"
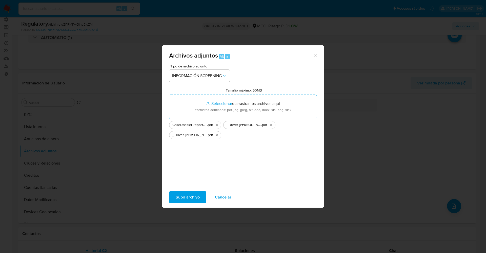
drag, startPoint x: 250, startPoint y: 96, endPoint x: 187, endPoint y: 198, distance: 119.3
click at [187, 198] on span "Subir archivo" at bounding box center [188, 196] width 24 height 11
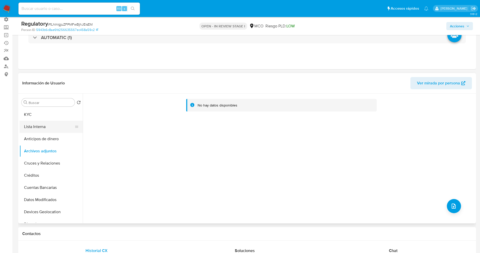
click at [48, 127] on button "Lista Interna" at bounding box center [48, 127] width 59 height 12
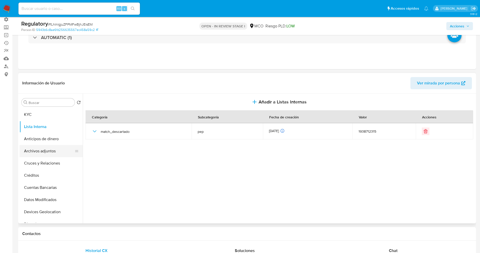
click at [49, 149] on button "Archivos adjuntos" at bounding box center [48, 151] width 59 height 12
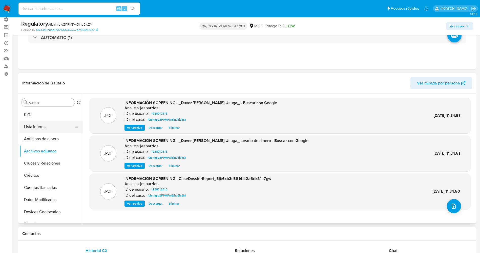
click at [42, 126] on button "Lista Interna" at bounding box center [48, 127] width 59 height 12
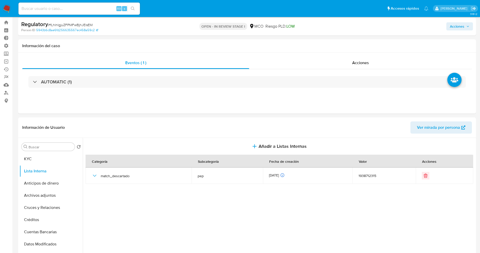
scroll to position [0, 0]
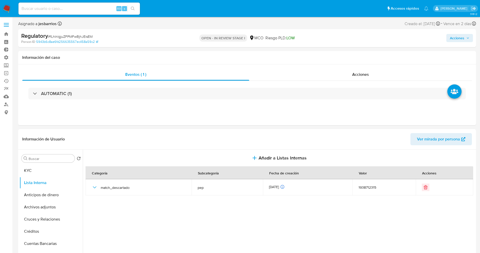
click at [455, 40] on span "Acciones" at bounding box center [457, 38] width 14 height 8
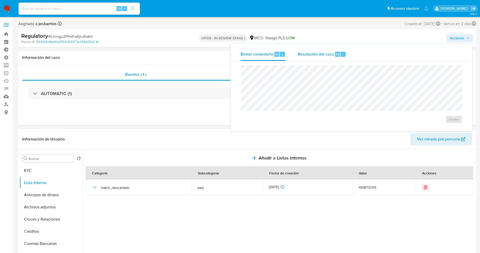
click at [321, 54] on span "Resolución del caso" at bounding box center [316, 54] width 36 height 6
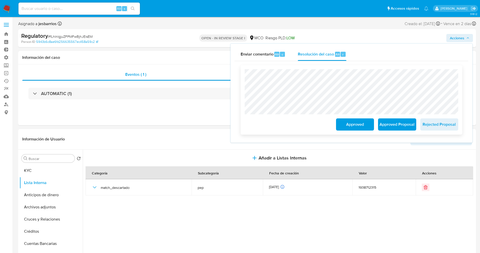
click at [354, 123] on span "Approved" at bounding box center [355, 124] width 25 height 11
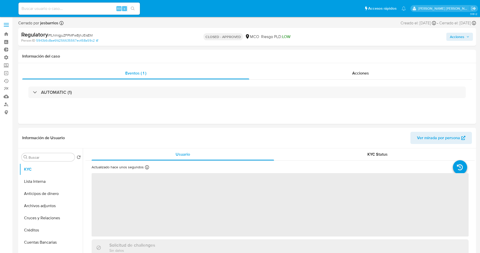
select select "10"
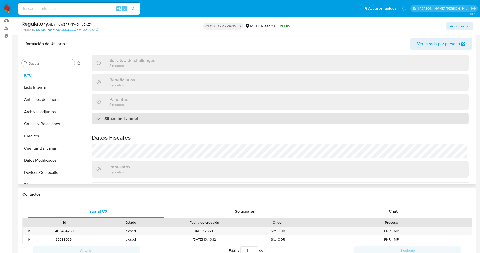
scroll to position [228, 0]
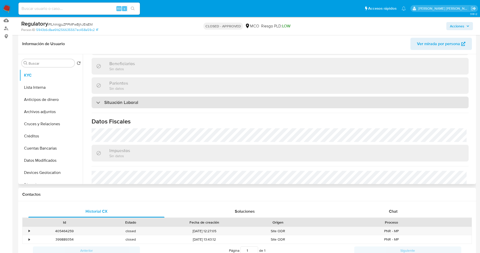
click at [162, 100] on div "Situación Laboral" at bounding box center [280, 102] width 377 height 12
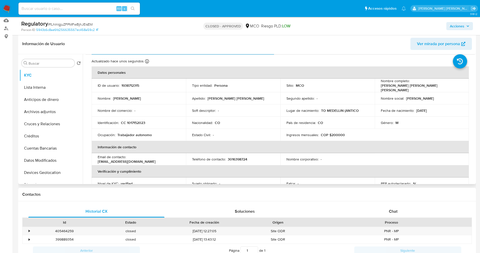
scroll to position [0, 0]
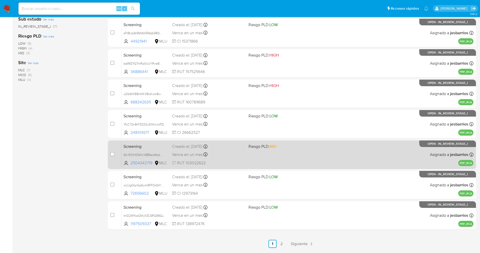
scroll to position [165, 0]
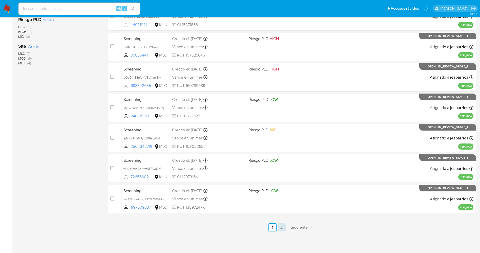
click at [281, 227] on link "2" at bounding box center [282, 227] width 8 height 8
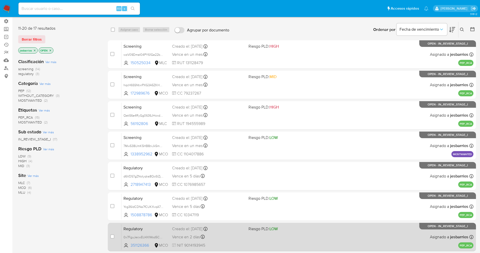
scroll to position [74, 0]
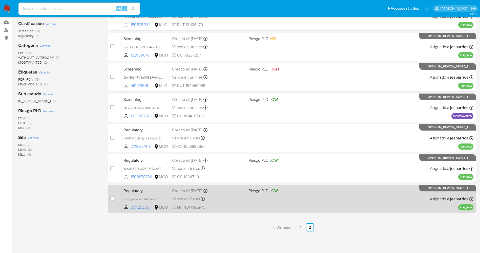
click at [275, 206] on div "Regulatory 0x7FguJecwEU4XIWod5CSHCQ 351126366 MCO Riesgo PLD: LOW Creado el: [D…" at bounding box center [298, 199] width 352 height 26
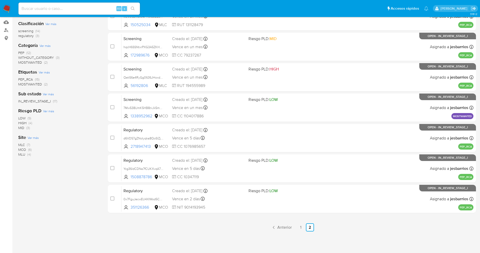
click at [8, 8] on img at bounding box center [7, 8] width 9 height 9
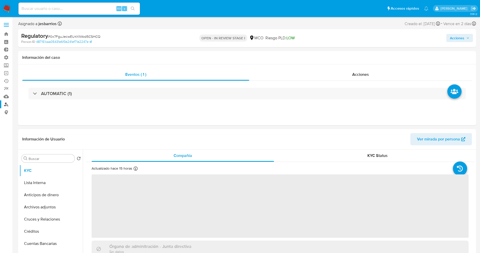
select select "10"
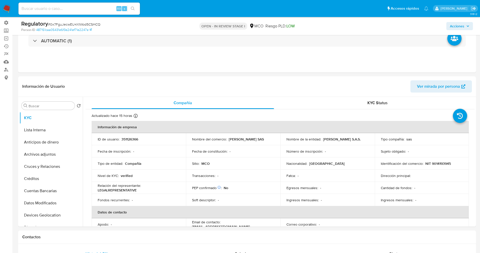
scroll to position [76, 0]
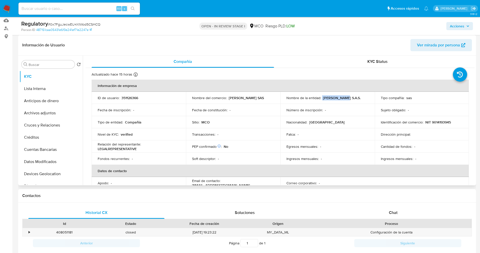
drag, startPoint x: 321, startPoint y: 97, endPoint x: 344, endPoint y: 99, distance: 22.4
click at [344, 99] on div "Nombre de la entidad : [PERSON_NAME] S.A.S." at bounding box center [328, 97] width 82 height 5
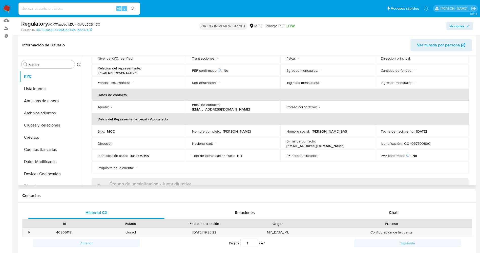
drag, startPoint x: 236, startPoint y: 132, endPoint x: 274, endPoint y: 132, distance: 37.7
click at [274, 132] on td "Nombre completo : [PERSON_NAME]" at bounding box center [233, 131] width 94 height 12
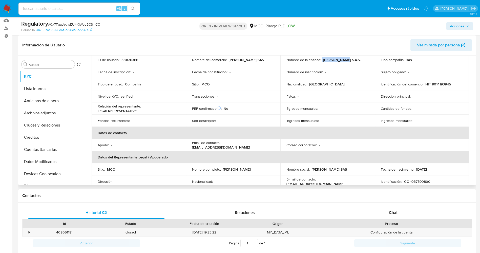
scroll to position [0, 0]
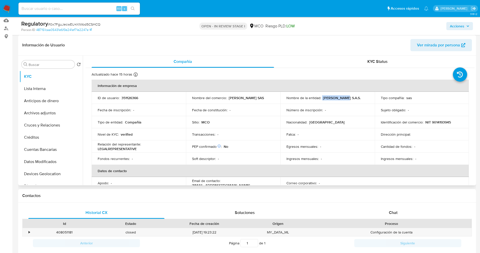
drag, startPoint x: 321, startPoint y: 99, endPoint x: 352, endPoint y: 97, distance: 30.9
click at [352, 97] on div "Nombre de la entidad : [PERSON_NAME] S.A.S." at bounding box center [328, 97] width 82 height 5
drag, startPoint x: 425, startPoint y: 120, endPoint x: 452, endPoint y: 120, distance: 26.3
click at [452, 120] on div "Identificación del comercio : NIT 9014193945" at bounding box center [422, 122] width 82 height 5
copy p "NIT 9014193945"
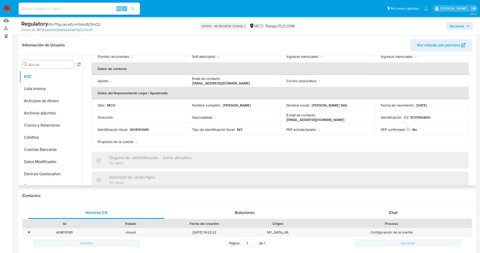
scroll to position [114, 0]
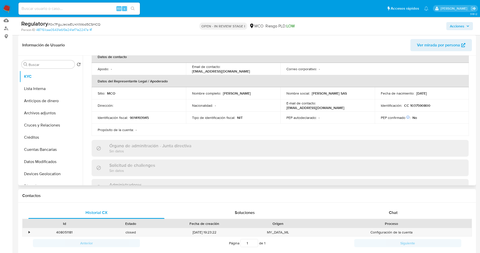
drag, startPoint x: 222, startPoint y: 92, endPoint x: 272, endPoint y: 92, distance: 49.4
click at [272, 92] on div "Nombre completo : [PERSON_NAME]" at bounding box center [233, 93] width 82 height 5
copy p "[PERSON_NAME]"
drag, startPoint x: 407, startPoint y: 106, endPoint x: 435, endPoint y: 106, distance: 27.6
click at [435, 106] on div "Identificación : CC 1037590800" at bounding box center [422, 105] width 82 height 5
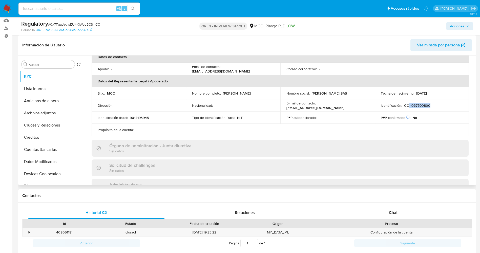
copy p "1037590800"
click at [32, 89] on button "Lista Interna" at bounding box center [48, 89] width 59 height 12
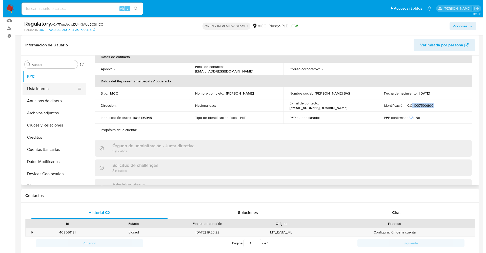
scroll to position [0, 0]
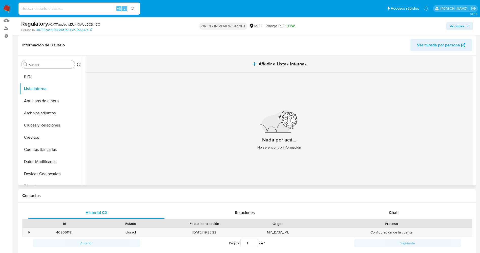
click at [272, 66] on span "Añadir a Listas Internas" at bounding box center [283, 64] width 48 height 6
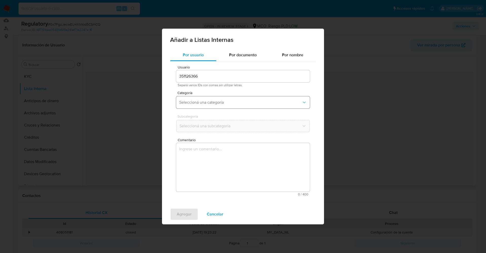
click at [206, 102] on span "Seleccioná una categoría" at bounding box center [240, 102] width 123 height 5
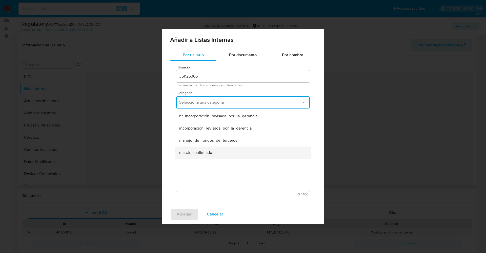
scroll to position [38, 0]
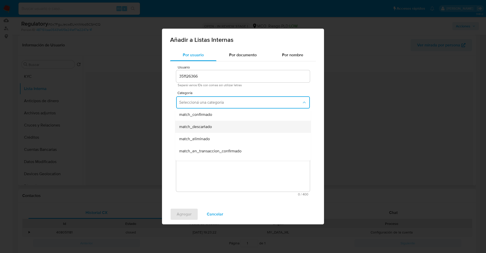
click at [210, 129] on span "match_descartado" at bounding box center [195, 126] width 33 height 5
click at [209, 122] on button "Seleccioná una subcategoría" at bounding box center [243, 126] width 134 height 12
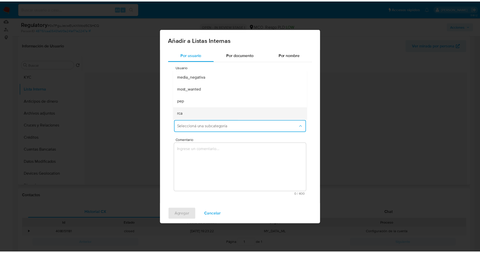
scroll to position [34, 0]
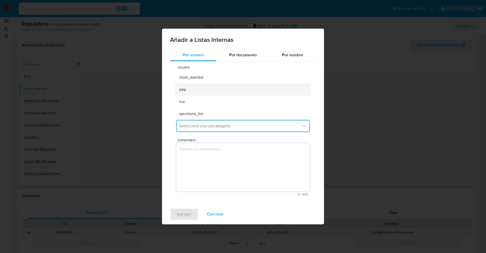
click at [199, 92] on div "pep" at bounding box center [241, 89] width 125 height 12
click at [211, 188] on textarea "Comentario" at bounding box center [243, 167] width 134 height 49
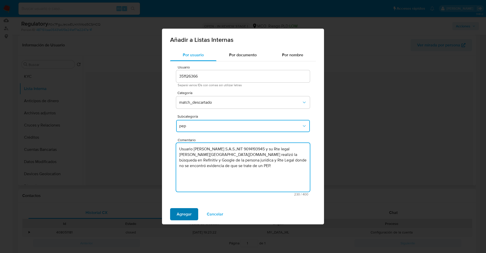
type textarea "Usuario [PERSON_NAME] S.A.S.,NIT 9014193945 y su Rte legal [PERSON_NAME][GEOGRA…"
click at [185, 213] on span "Agregar" at bounding box center [184, 213] width 15 height 11
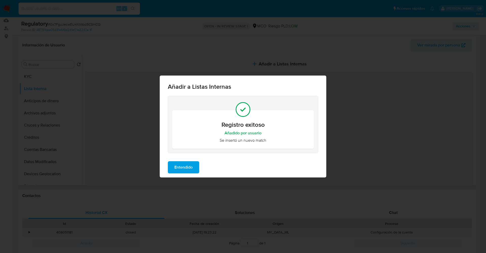
click at [188, 165] on span "Entendido" at bounding box center [183, 167] width 18 height 11
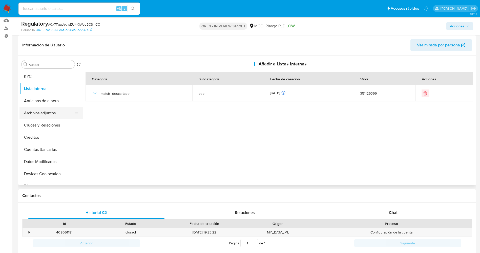
click at [44, 115] on button "Archivos adjuntos" at bounding box center [48, 113] width 59 height 12
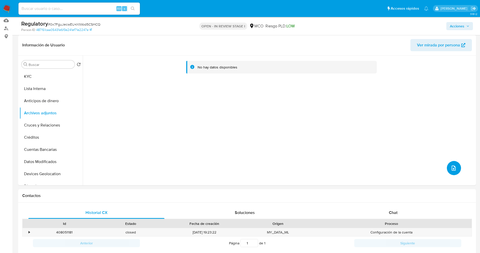
click at [447, 167] on button "upload-file" at bounding box center [454, 168] width 14 height 14
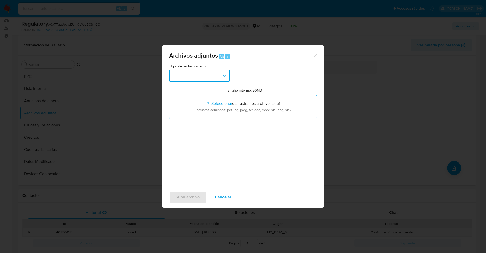
click at [223, 74] on icon "button" at bounding box center [224, 75] width 5 height 5
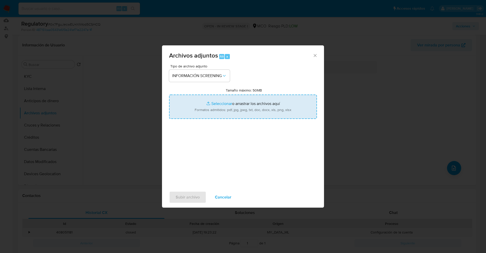
type input "C:\fakepath\CaseDossierReport_5jb89t9ots4n1k2a6rnazkpg5.pdf"
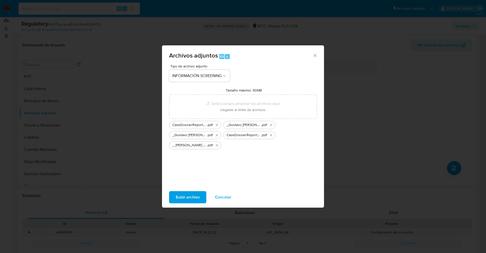
click at [200, 200] on button "Subir archivo" at bounding box center [187, 197] width 37 height 12
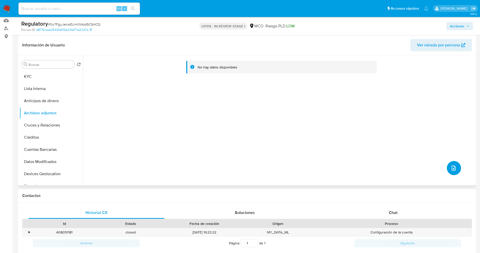
click at [453, 162] on button "upload-file" at bounding box center [454, 168] width 14 height 14
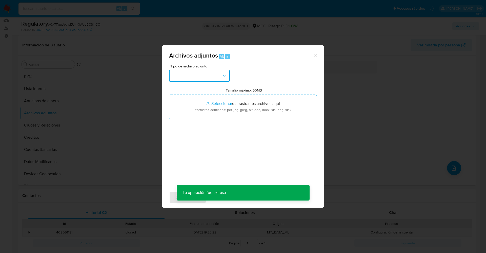
click at [200, 76] on button "button" at bounding box center [199, 76] width 61 height 12
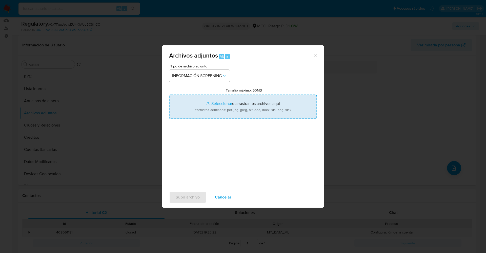
type input "C:\fakepath\_ BEAIR S.A.S._ - Buscar con Google.pdf"
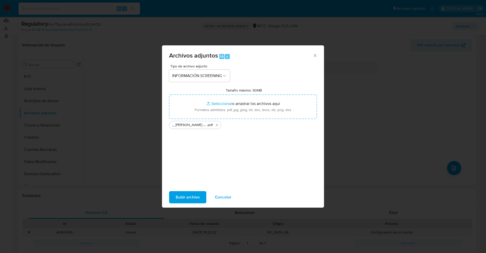
click at [189, 205] on div "Subir archivo Cancelar" at bounding box center [243, 196] width 162 height 19
click at [187, 199] on span "Subir archivo" at bounding box center [188, 196] width 24 height 11
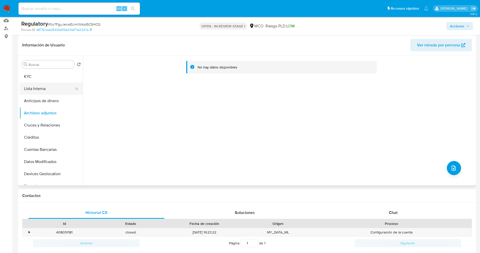
click at [46, 83] on button "Lista Interna" at bounding box center [48, 89] width 59 height 12
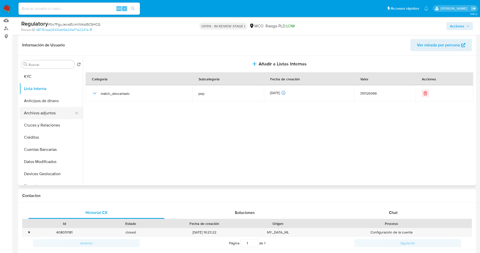
click at [41, 111] on button "Archivos adjuntos" at bounding box center [48, 113] width 59 height 12
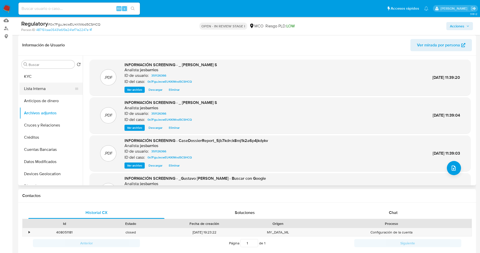
click at [46, 90] on button "Lista Interna" at bounding box center [48, 89] width 59 height 12
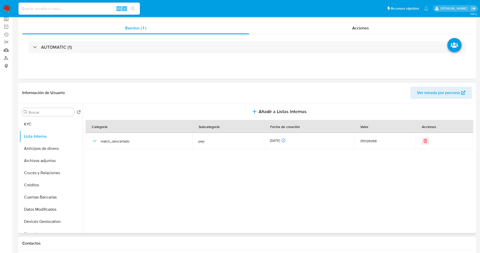
scroll to position [0, 0]
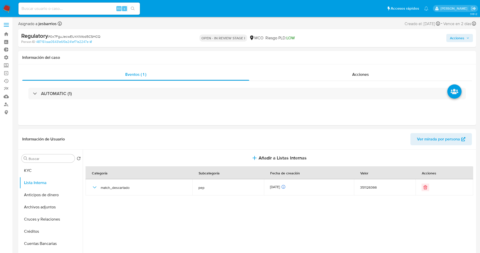
click at [459, 35] on span "Acciones" at bounding box center [457, 38] width 14 height 8
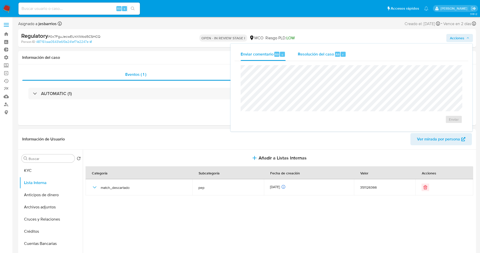
drag, startPoint x: 332, startPoint y: 55, endPoint x: 331, endPoint y: 60, distance: 5.2
click at [332, 55] on span "Resolución del caso" at bounding box center [316, 54] width 36 height 6
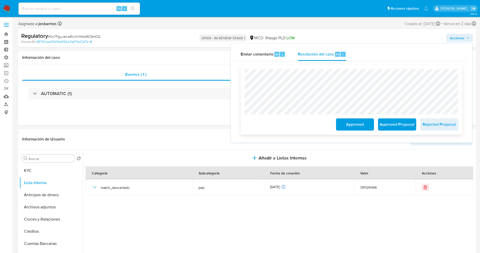
click at [365, 125] on span "Approved" at bounding box center [355, 124] width 25 height 11
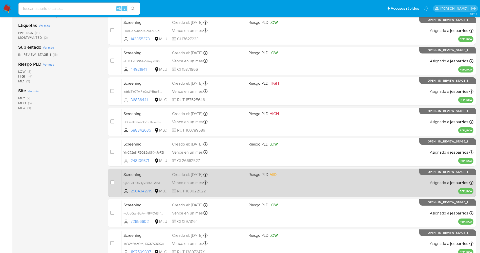
scroll to position [165, 0]
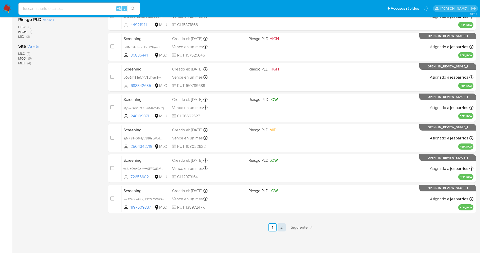
click at [281, 223] on link "2" at bounding box center [282, 227] width 8 height 8
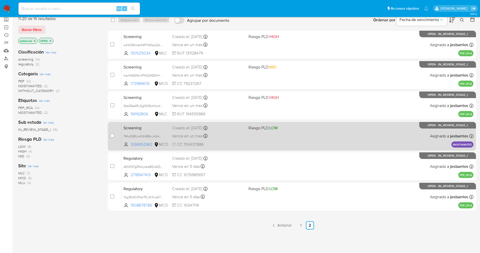
scroll to position [56, 0]
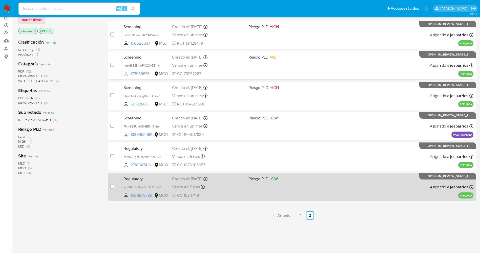
click at [256, 186] on span at bounding box center [285, 186] width 72 height 1
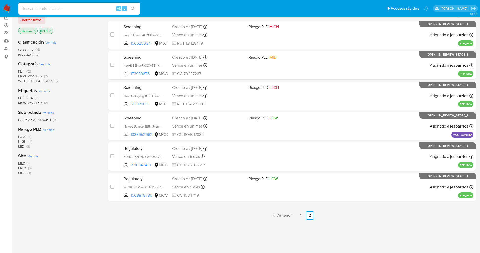
click at [5, 8] on img at bounding box center [7, 8] width 9 height 9
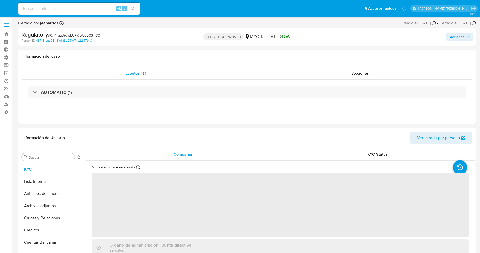
select select "10"
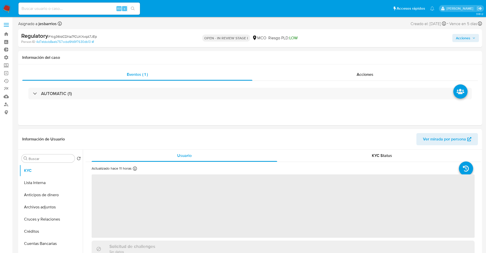
select select "10"
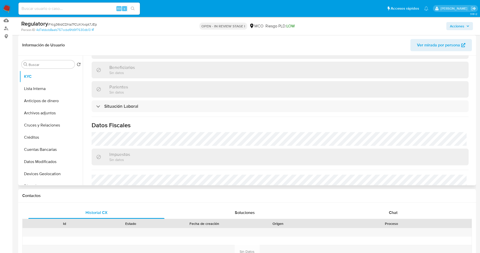
scroll to position [228, 0]
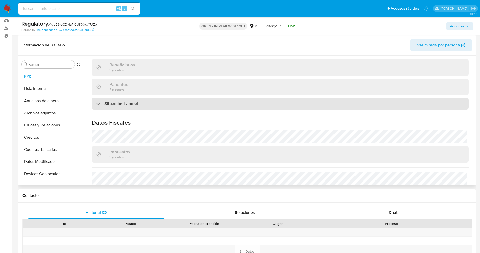
click at [132, 105] on div "Situación Laboral" at bounding box center [280, 104] width 377 height 12
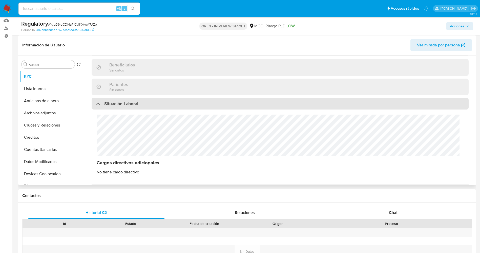
drag, startPoint x: 132, startPoint y: 100, endPoint x: 126, endPoint y: 103, distance: 6.4
click at [132, 101] on h3 "Situación Laboral" at bounding box center [121, 104] width 34 height 6
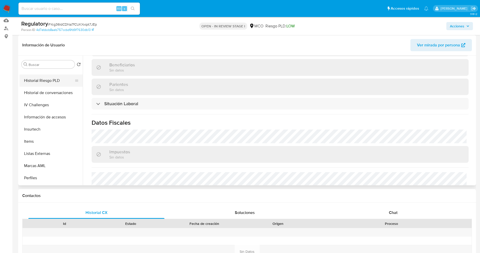
scroll to position [190, 0]
click at [46, 142] on button "Listas Externas" at bounding box center [48, 142] width 59 height 12
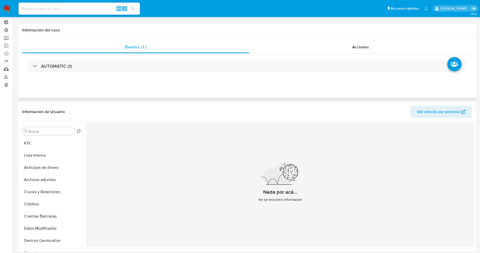
scroll to position [0, 0]
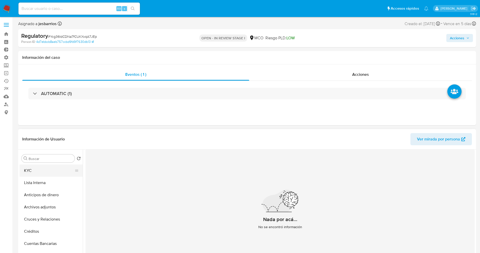
click at [31, 170] on button "KYC" at bounding box center [48, 170] width 59 height 12
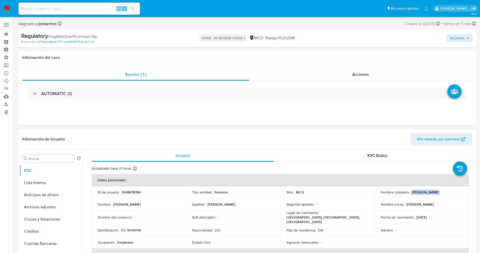
drag, startPoint x: 410, startPoint y: 192, endPoint x: 438, endPoint y: 192, distance: 27.9
click at [438, 192] on div "Nombre completo : Nelson Muñoz" at bounding box center [422, 192] width 82 height 5
copy p "Nelson Muñoz"
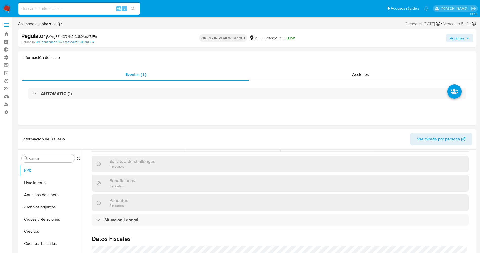
scroll to position [228, 0]
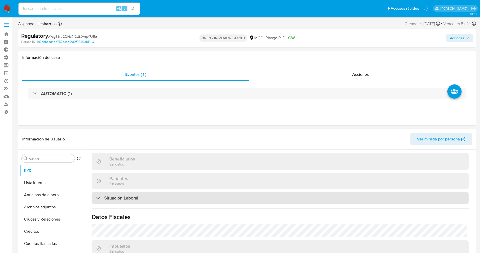
click at [151, 198] on div "Situación Laboral" at bounding box center [280, 198] width 377 height 12
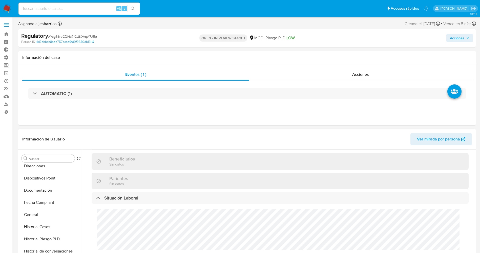
scroll to position [190, 0]
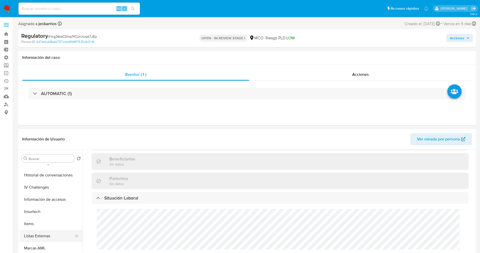
click at [45, 234] on button "Listas Externas" at bounding box center [48, 236] width 59 height 12
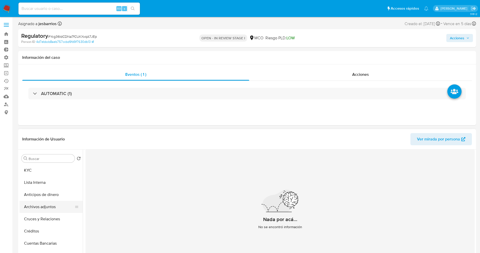
scroll to position [0, 0]
click at [38, 172] on button "KYC" at bounding box center [48, 170] width 59 height 12
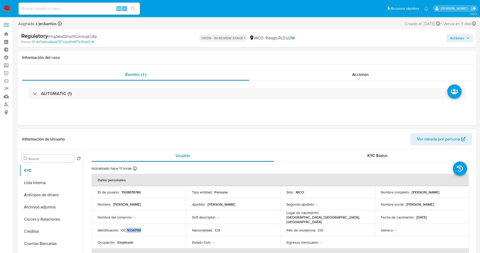
drag, startPoint x: 131, startPoint y: 228, endPoint x: 148, endPoint y: 228, distance: 16.2
click at [148, 228] on div "Identificación : CC 10347119" at bounding box center [139, 230] width 82 height 5
copy p "10347119"
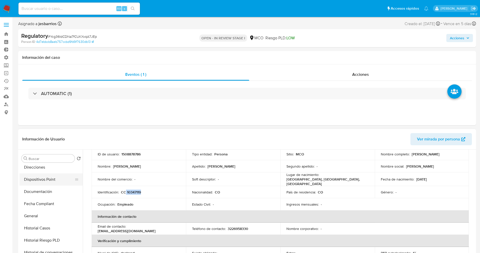
scroll to position [114, 0]
click at [43, 193] on button "Documentación" at bounding box center [48, 190] width 59 height 12
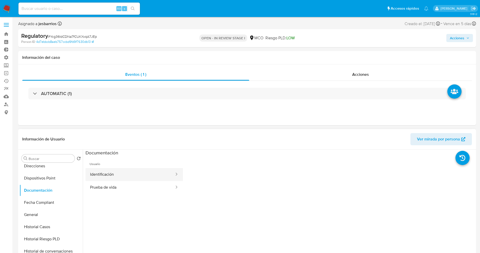
click at [111, 171] on button "Identificación" at bounding box center [130, 174] width 89 height 13
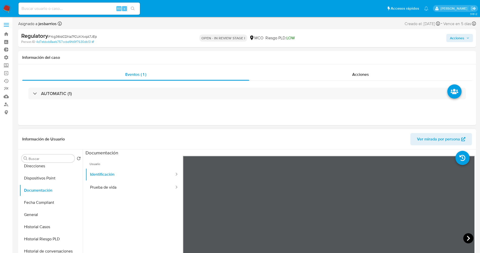
click at [465, 235] on icon at bounding box center [469, 238] width 10 height 10
click at [130, 185] on button "Prueba de vida" at bounding box center [130, 187] width 89 height 13
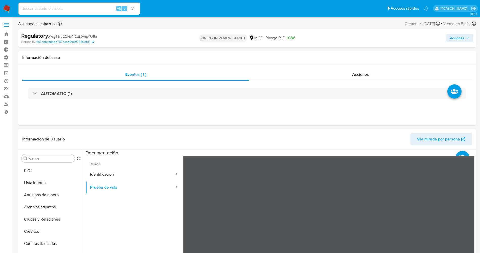
drag, startPoint x: 31, startPoint y: 171, endPoint x: 0, endPoint y: 156, distance: 34.7
click at [31, 171] on button "KYC" at bounding box center [50, 170] width 63 height 12
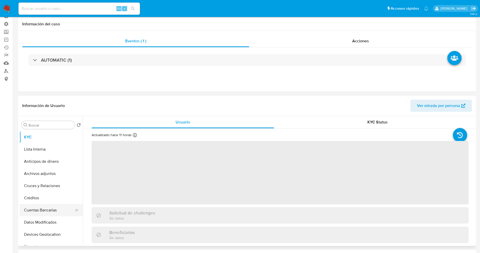
scroll to position [76, 0]
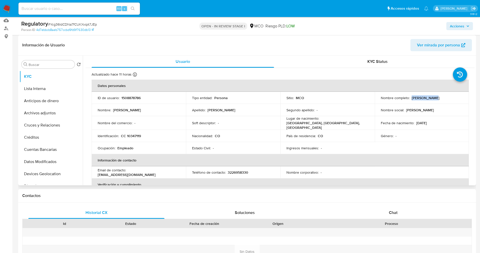
drag, startPoint x: 410, startPoint y: 98, endPoint x: 440, endPoint y: 99, distance: 29.1
click at [440, 99] on div "Nombre completo : Nelson Muñoz" at bounding box center [422, 97] width 82 height 5
copy p "Nelson Muñoz"
drag, startPoint x: 136, startPoint y: 134, endPoint x: 142, endPoint y: 134, distance: 6.1
click at [146, 134] on div "Identificación : CC 10347119" at bounding box center [139, 135] width 82 height 5
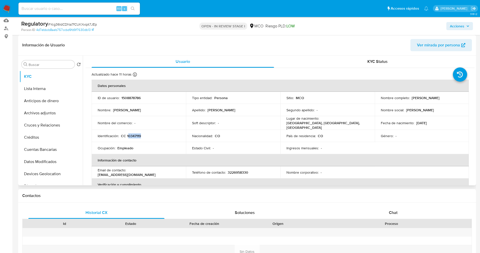
copy p "0347119"
drag, startPoint x: 133, startPoint y: 126, endPoint x: 130, endPoint y: 129, distance: 4.5
click at [132, 127] on td "Nombre del comercio : -" at bounding box center [139, 123] width 94 height 14
drag, startPoint x: 125, startPoint y: 135, endPoint x: 145, endPoint y: 134, distance: 19.3
click at [146, 134] on div "Identificación : CC 10347119" at bounding box center [139, 135] width 82 height 5
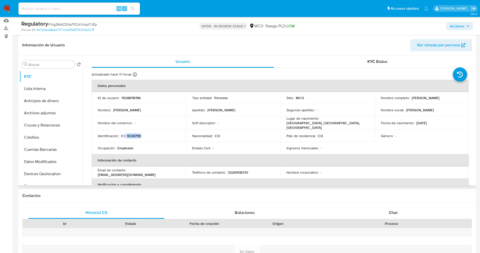
copy p "10347119"
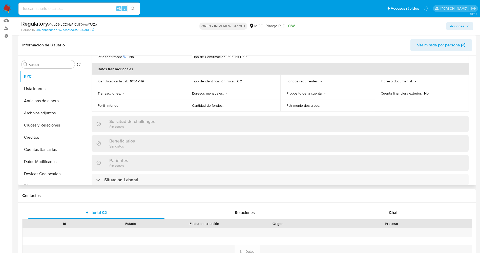
scroll to position [190, 0]
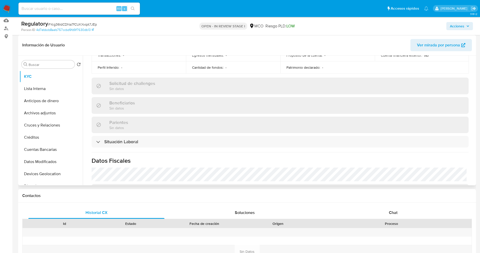
click at [111, 149] on div "Actualizado hace 11 horas Creado: 11/10/2023 15:07:20 Actualizado: 01/10/2025 0…" at bounding box center [280, 66] width 389 height 376
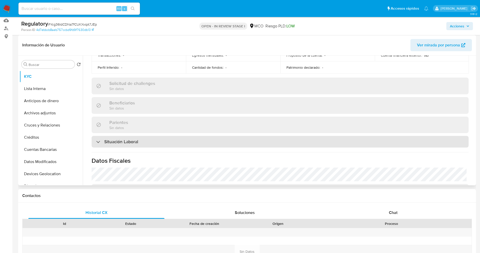
click at [110, 141] on h3 "Situación Laboral" at bounding box center [121, 142] width 34 height 6
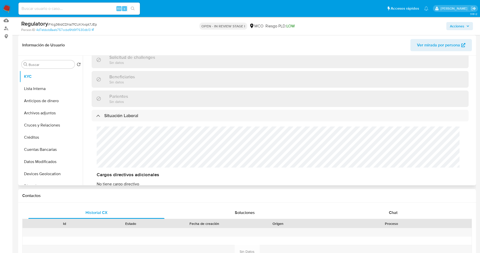
scroll to position [228, 0]
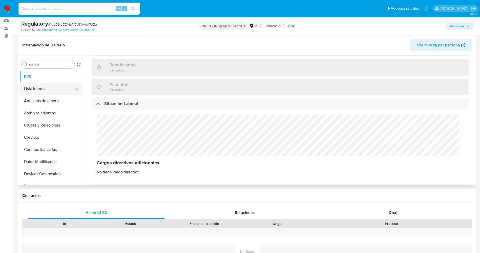
click at [44, 92] on button "Lista Interna" at bounding box center [48, 89] width 59 height 12
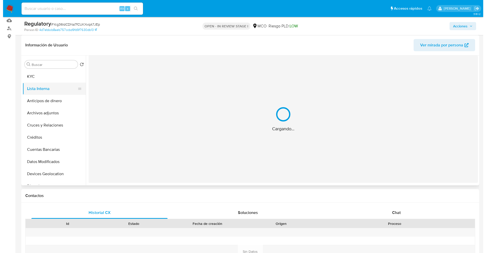
scroll to position [0, 0]
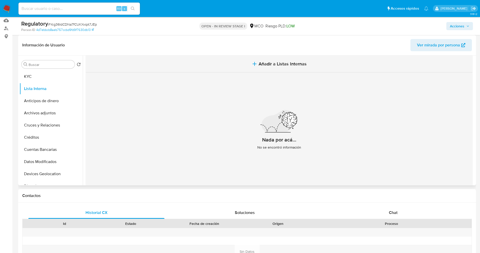
click at [259, 66] on span "Añadir a Listas Internas" at bounding box center [283, 64] width 48 height 6
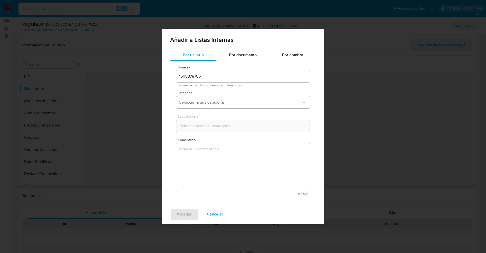
click at [228, 102] on span "Seleccioná una categoría" at bounding box center [240, 102] width 123 height 5
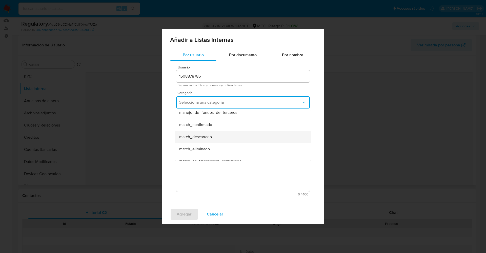
scroll to position [38, 0]
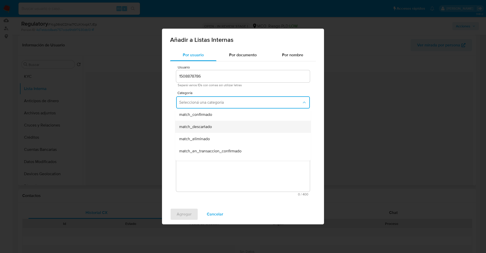
click at [217, 125] on div "match_descartado" at bounding box center [241, 127] width 125 height 12
click at [217, 125] on span "Seleccioná una subcategoría" at bounding box center [240, 125] width 123 height 5
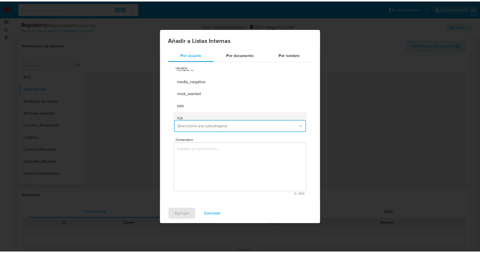
scroll to position [34, 0]
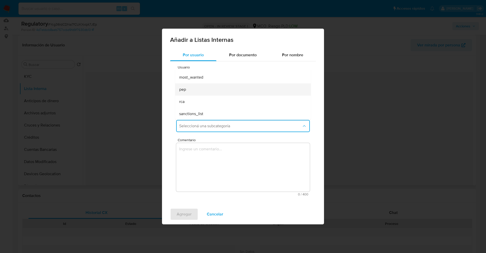
click at [198, 93] on div "pep" at bounding box center [241, 89] width 125 height 12
click at [204, 154] on textarea "Comentario" at bounding box center [243, 167] width 134 height 49
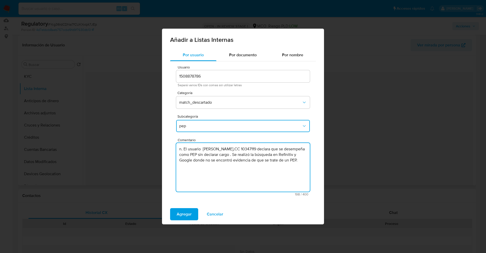
drag, startPoint x: 185, startPoint y: 149, endPoint x: 181, endPoint y: 150, distance: 3.8
click at [181, 150] on textarea "n. El usuario Nelson Muñoz,CC 10347119 declara que se desempeña como PEP sin de…" at bounding box center [243, 167] width 134 height 49
click at [183, 150] on textarea "n. El usuario Nelson Muñoz,CC 10347119 declara que se desempeña como PEP sin de…" at bounding box center [243, 167] width 134 height 49
drag, startPoint x: 184, startPoint y: 149, endPoint x: 172, endPoint y: 149, distance: 11.9
click at [172, 149] on div "Usuario 1508878786 Separá varios IDs con comas sin utilizar letras Categoría ma…" at bounding box center [243, 130] width 146 height 139
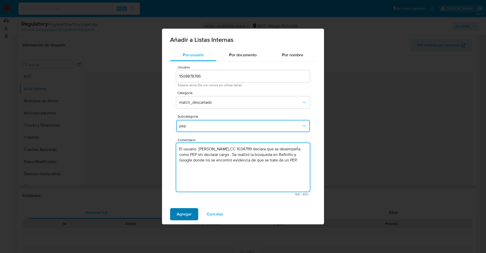
type textarea "El usuario Nelson Muñoz,CC 10347119 declara que se desempeña como PEP sin decla…"
click at [183, 213] on span "Agregar" at bounding box center [184, 213] width 15 height 11
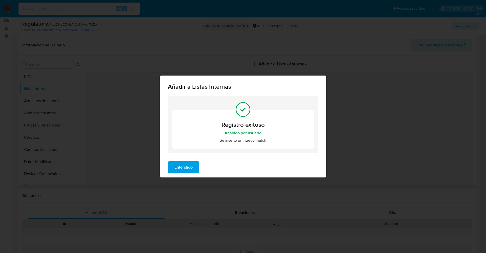
click at [182, 158] on div "Entendido" at bounding box center [243, 167] width 167 height 20
click at [183, 166] on span "Entendido" at bounding box center [183, 167] width 18 height 11
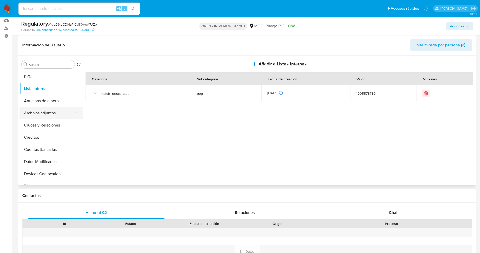
click at [44, 111] on button "Archivos adjuntos" at bounding box center [48, 113] width 59 height 12
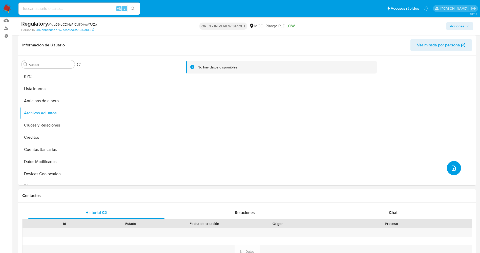
click at [453, 166] on icon "upload-file" at bounding box center [454, 168] width 6 height 6
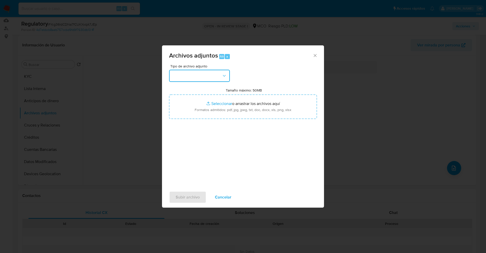
click at [212, 76] on button "button" at bounding box center [199, 76] width 61 height 12
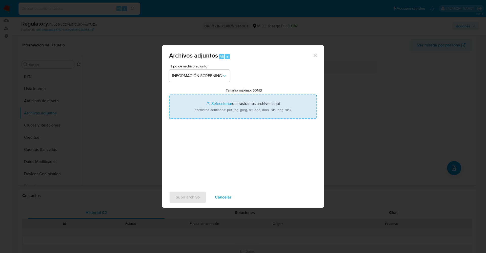
type input "C:\fakepath\CaseDossierReport_5jb8a72wm5y61k2a76857he7w.pdf"
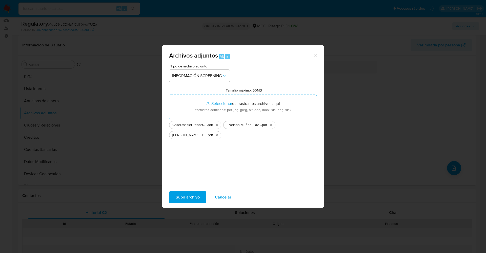
click at [199, 202] on span "Subir archivo" at bounding box center [188, 196] width 24 height 11
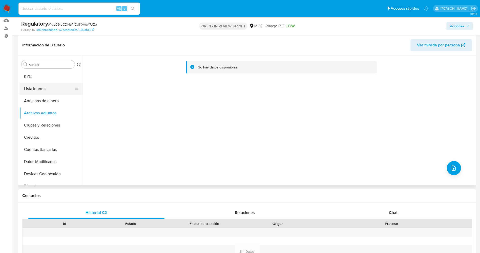
click at [45, 90] on button "Lista Interna" at bounding box center [48, 89] width 59 height 12
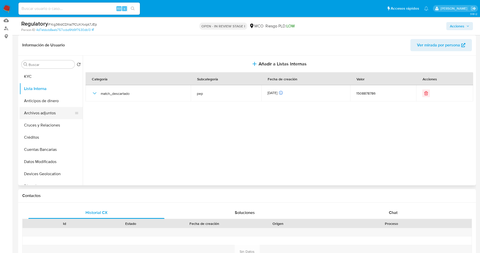
click at [44, 114] on button "Archivos adjuntos" at bounding box center [48, 113] width 59 height 12
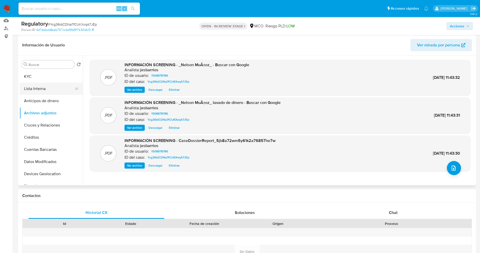
click at [42, 92] on button "Lista Interna" at bounding box center [48, 89] width 59 height 12
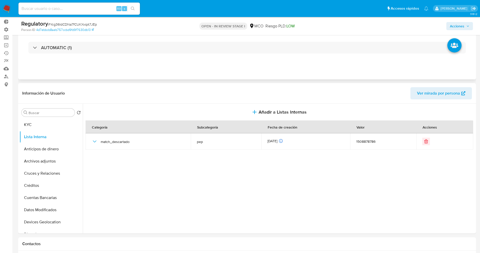
scroll to position [0, 0]
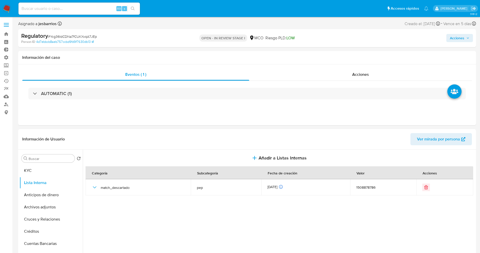
click at [455, 33] on div "Acciones" at bounding box center [398, 38] width 149 height 12
drag, startPoint x: 458, startPoint y: 39, endPoint x: 354, endPoint y: 42, distance: 103.9
click at [457, 40] on span "Acciones" at bounding box center [457, 38] width 14 height 8
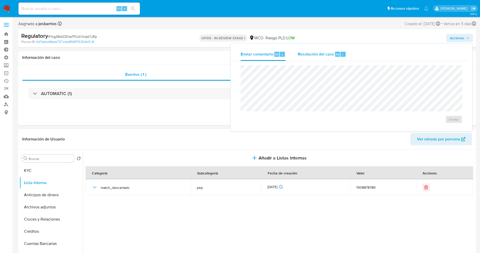
click at [307, 56] on span "Resolución del caso" at bounding box center [316, 54] width 36 height 6
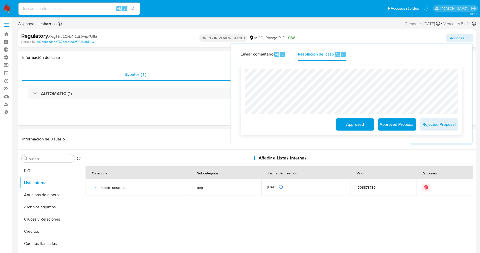
click at [355, 124] on span "Approved" at bounding box center [355, 124] width 25 height 11
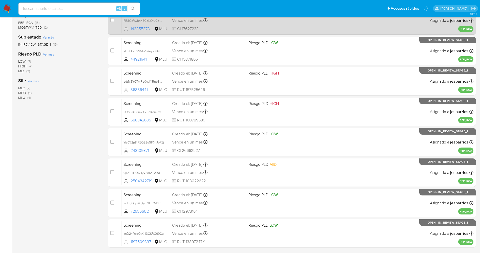
scroll to position [165, 0]
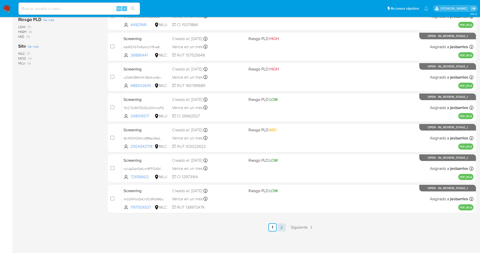
click at [282, 229] on link "2" at bounding box center [282, 227] width 8 height 8
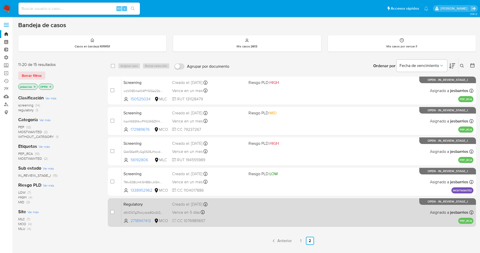
click at [253, 214] on div "Regulatory d6VDS7gZNoIyqka8QoSlZjdV 2718947413 MCO Creado el: [DATE] Creado el:…" at bounding box center [298, 212] width 352 height 26
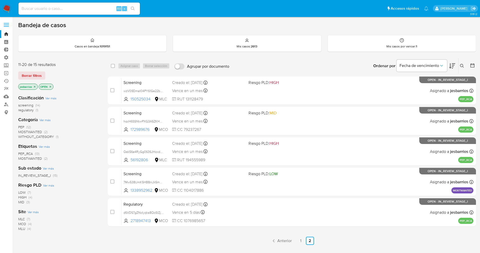
click at [9, 8] on img at bounding box center [7, 8] width 9 height 9
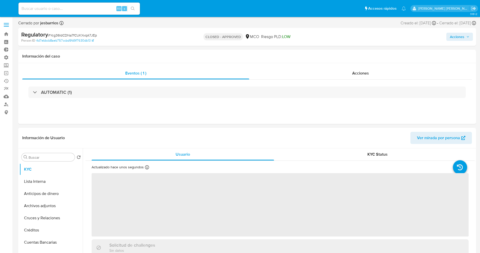
select select "10"
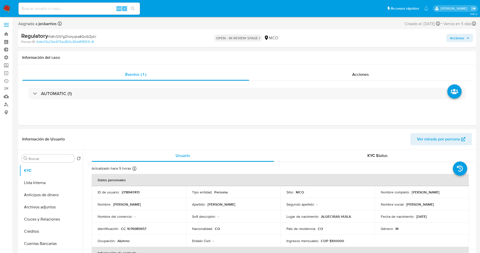
select select "10"
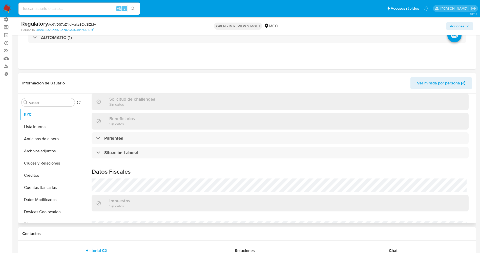
scroll to position [228, 0]
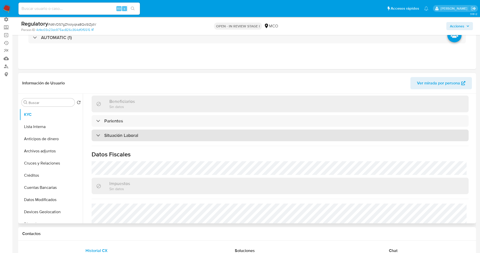
click at [147, 132] on div "Situación Laboral" at bounding box center [280, 135] width 377 height 12
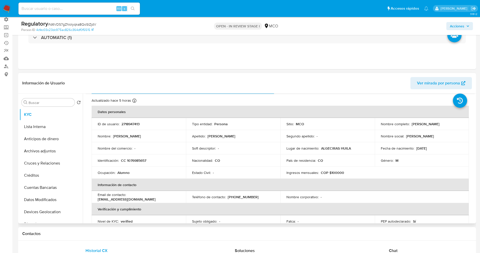
scroll to position [0, 0]
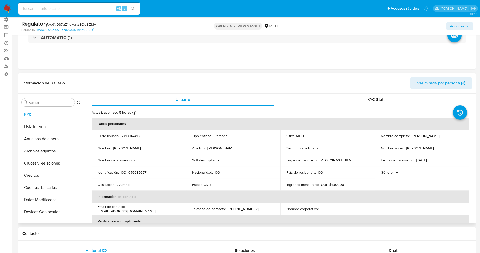
drag, startPoint x: 427, startPoint y: 133, endPoint x: 455, endPoint y: 136, distance: 28.0
click at [455, 136] on div "Nombre completo : Fabian Pachongo Carvajal" at bounding box center [422, 135] width 82 height 5
copy p "[PERSON_NAME] Pachongo [PERSON_NAME]"
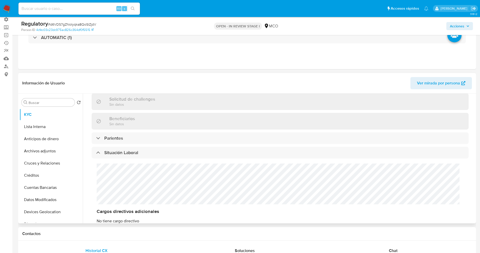
scroll to position [228, 0]
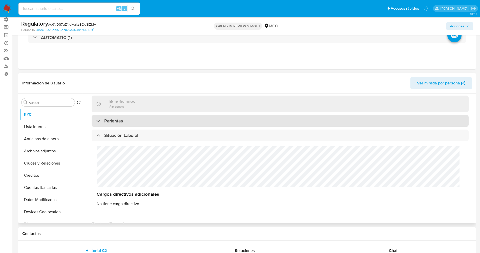
click at [127, 126] on div "Parientes" at bounding box center [280, 121] width 377 height 12
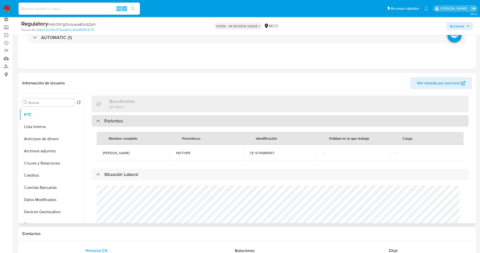
click at [127, 126] on div "Parientes" at bounding box center [280, 121] width 377 height 12
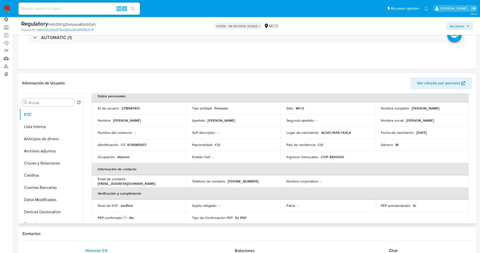
scroll to position [0, 0]
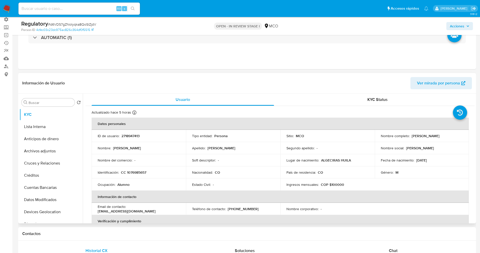
click at [448, 185] on table "Datos personales ID de usuario : 2718947413 Tipo entidad : Persona Sitio : MCO …" at bounding box center [281, 208] width 378 height 182
drag, startPoint x: 411, startPoint y: 135, endPoint x: 454, endPoint y: 137, distance: 42.8
click at [454, 137] on div "Nombre completo : Fabian Pachongo Carvajal" at bounding box center [422, 135] width 82 height 5
click at [440, 137] on p "[PERSON_NAME] Pachongo [PERSON_NAME]" at bounding box center [426, 135] width 28 height 5
drag, startPoint x: 409, startPoint y: 137, endPoint x: 455, endPoint y: 134, distance: 45.7
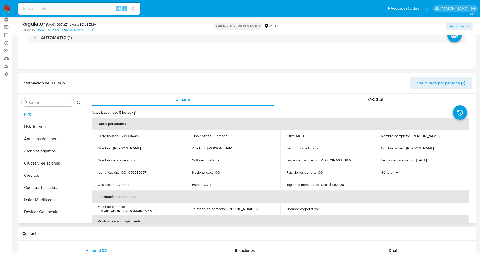
click at [455, 134] on div "Nombre completo : Fabian Pachongo Carvajal" at bounding box center [422, 135] width 82 height 5
copy div "[PERSON_NAME] Pachongo [PERSON_NAME]"
drag, startPoint x: 129, startPoint y: 172, endPoint x: 144, endPoint y: 170, distance: 15.0
click at [149, 171] on div "Identificación : CC 1076985657" at bounding box center [139, 172] width 82 height 5
copy p "1076985657"
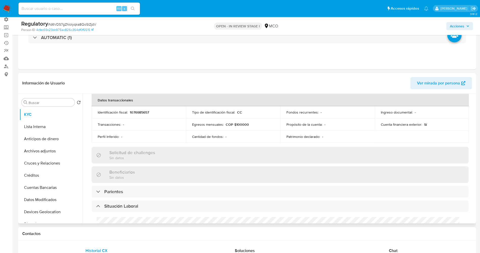
scroll to position [228, 0]
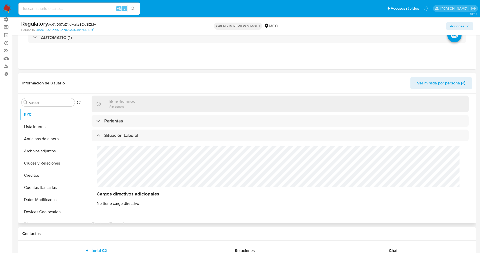
click at [117, 167] on div "Cargos directivos adicionales No tiene cargo directivo" at bounding box center [280, 176] width 377 height 70
click at [48, 126] on button "Lista Interna" at bounding box center [48, 127] width 59 height 12
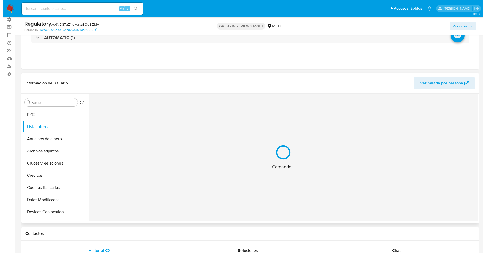
scroll to position [0, 0]
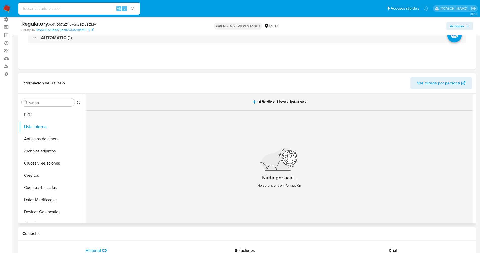
click at [281, 110] on button "Añadir a Listas Internas" at bounding box center [279, 101] width 387 height 17
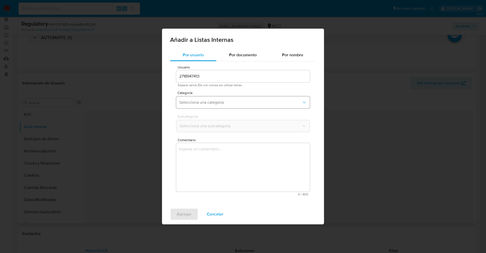
click at [230, 104] on span "Seleccioná una categoría" at bounding box center [240, 102] width 123 height 5
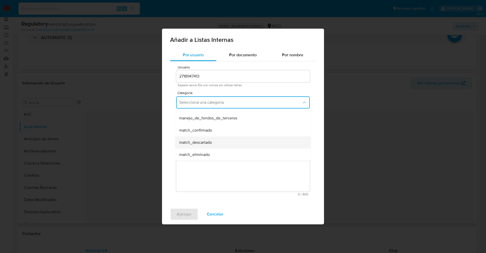
scroll to position [38, 0]
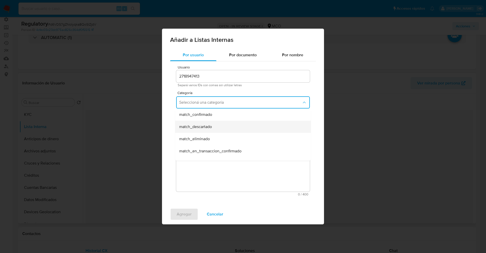
click at [215, 125] on div "match_descartado" at bounding box center [241, 127] width 125 height 12
drag, startPoint x: 214, startPoint y: 125, endPoint x: 215, endPoint y: 128, distance: 3.6
click at [215, 125] on span "Seleccioná una subcategoría" at bounding box center [240, 125] width 123 height 5
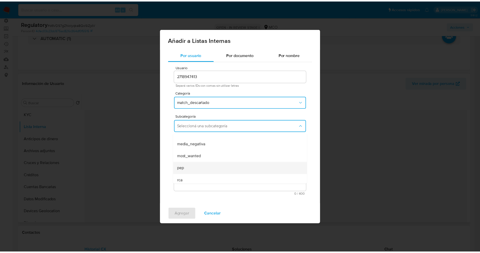
scroll to position [34, 0]
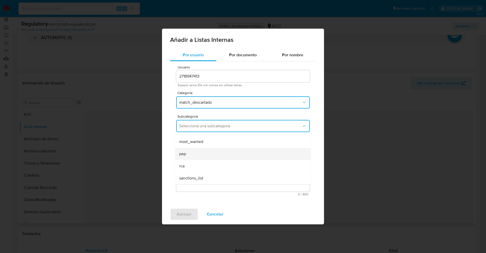
click at [200, 151] on div "pep" at bounding box center [241, 154] width 125 height 12
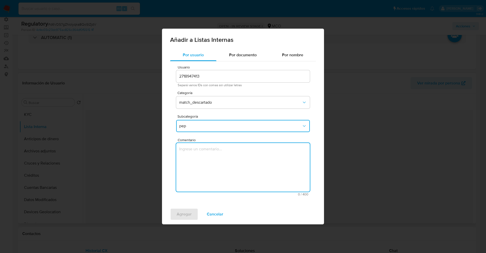
click at [200, 151] on textarea "Comentario" at bounding box center [243, 167] width 134 height 49
type textarea "El usuario Fabian Pachongo Carvajal,CC 1076985657 declara que se desempeña como…"
click at [183, 213] on span "Agregar" at bounding box center [184, 213] width 15 height 11
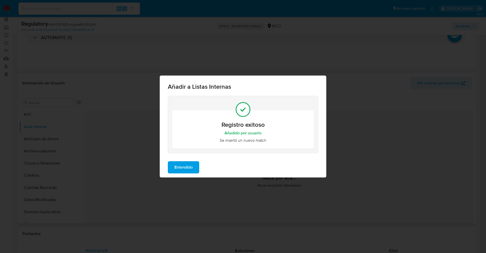
drag, startPoint x: 187, startPoint y: 168, endPoint x: 181, endPoint y: 169, distance: 6.6
click at [187, 169] on span "Entendido" at bounding box center [183, 167] width 18 height 11
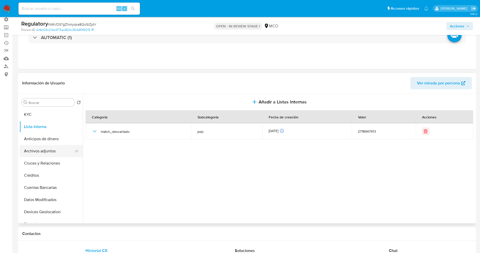
click at [33, 153] on button "Archivos adjuntos" at bounding box center [48, 151] width 59 height 12
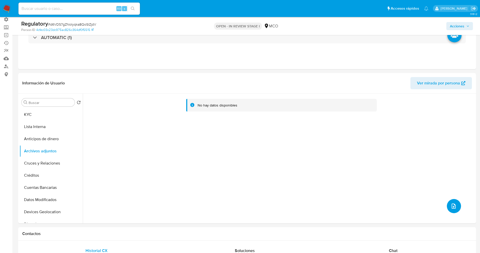
click at [448, 202] on button "upload-file" at bounding box center [454, 206] width 14 height 14
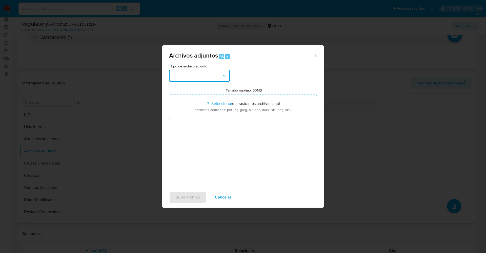
click at [206, 73] on button "button" at bounding box center [199, 76] width 61 height 12
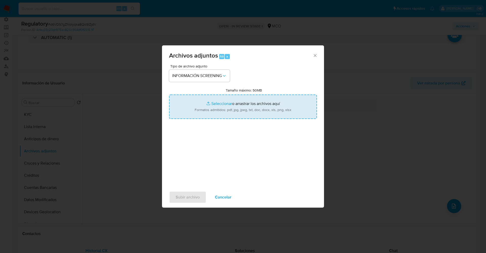
type input "C:\fakepath\CaseDossierReport_5jb75j1z1d911k2a7hgmjloxo.pdf"
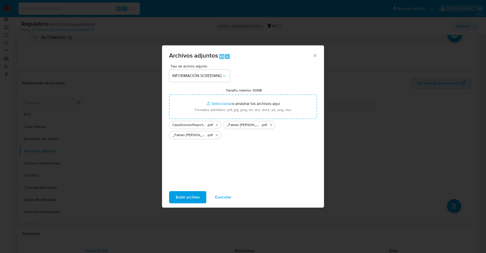
click at [190, 201] on span "Subir archivo" at bounding box center [188, 196] width 24 height 11
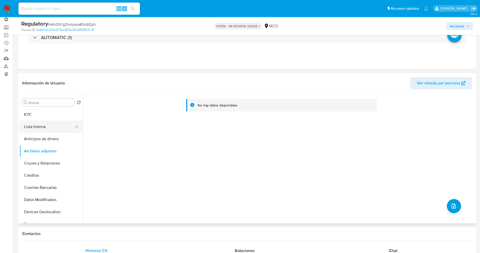
click at [36, 128] on button "Lista Interna" at bounding box center [48, 127] width 59 height 12
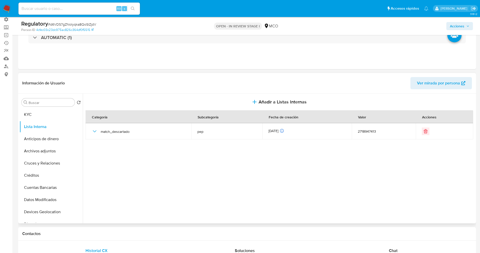
scroll to position [0, 0]
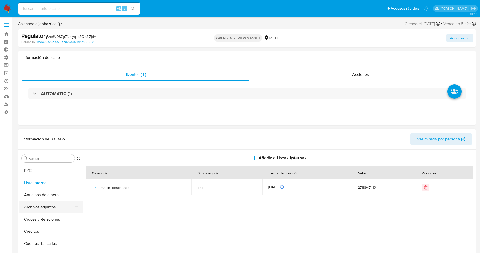
click at [46, 208] on button "Archivos adjuntos" at bounding box center [48, 207] width 59 height 12
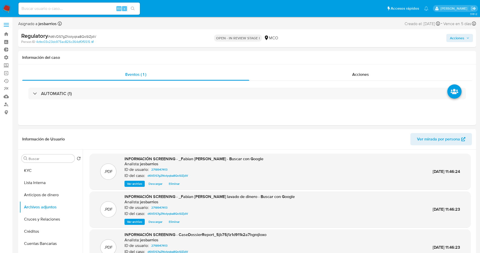
click at [461, 36] on span "Acciones" at bounding box center [457, 38] width 14 height 8
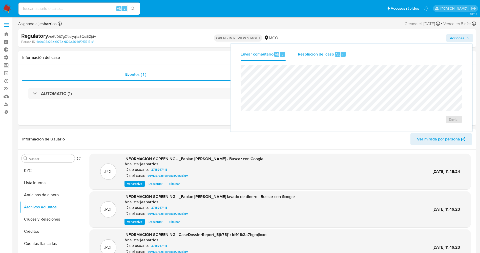
click at [330, 56] on span "Resolución del caso" at bounding box center [316, 54] width 36 height 6
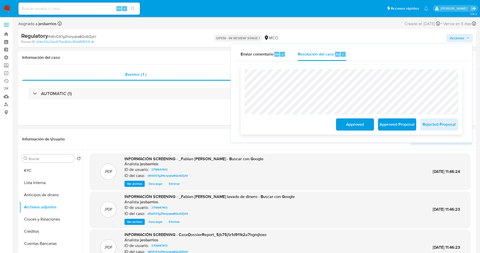
click at [350, 127] on span "Approved" at bounding box center [355, 124] width 25 height 11
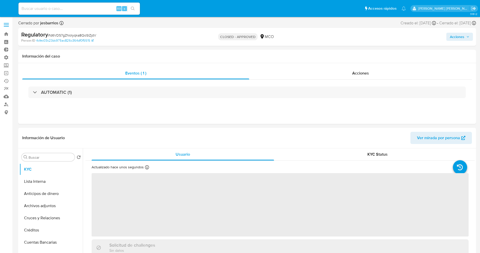
select select "10"
